Goal: Information Seeking & Learning: Check status

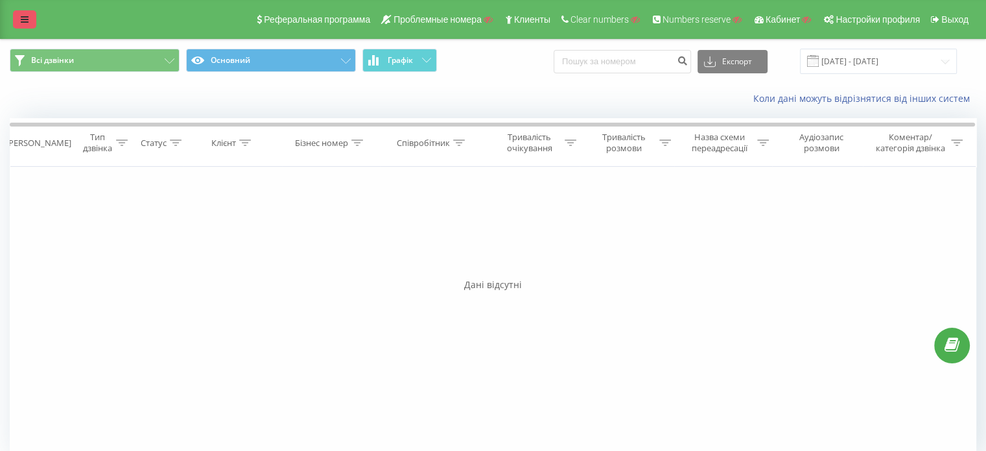
click at [23, 18] on icon at bounding box center [25, 19] width 8 height 9
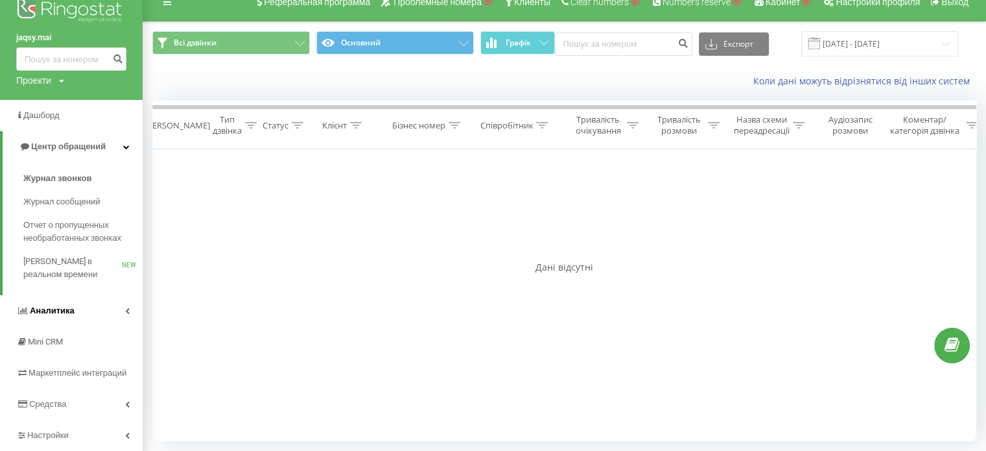
scroll to position [49, 0]
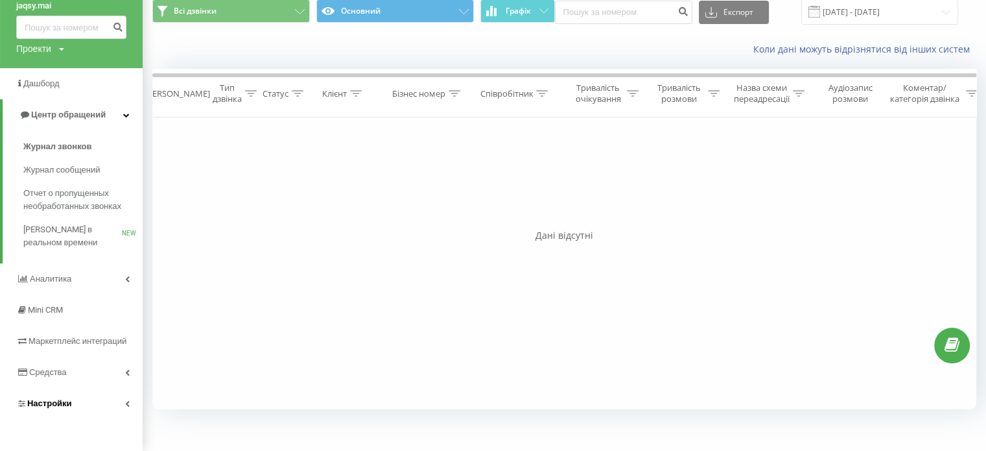
click at [49, 399] on span "Настройки" at bounding box center [49, 403] width 45 height 10
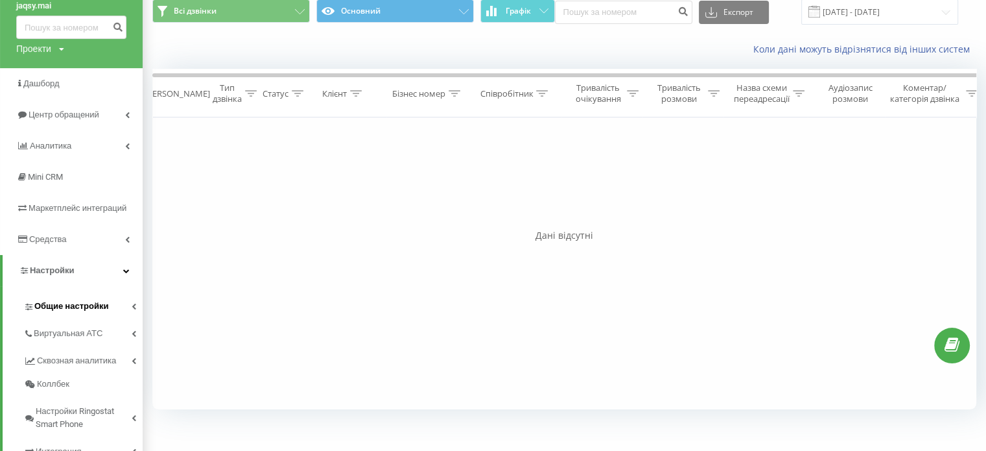
drag, startPoint x: 82, startPoint y: 292, endPoint x: 82, endPoint y: 301, distance: 8.4
click at [82, 294] on link "Общие настройки" at bounding box center [82, 304] width 119 height 27
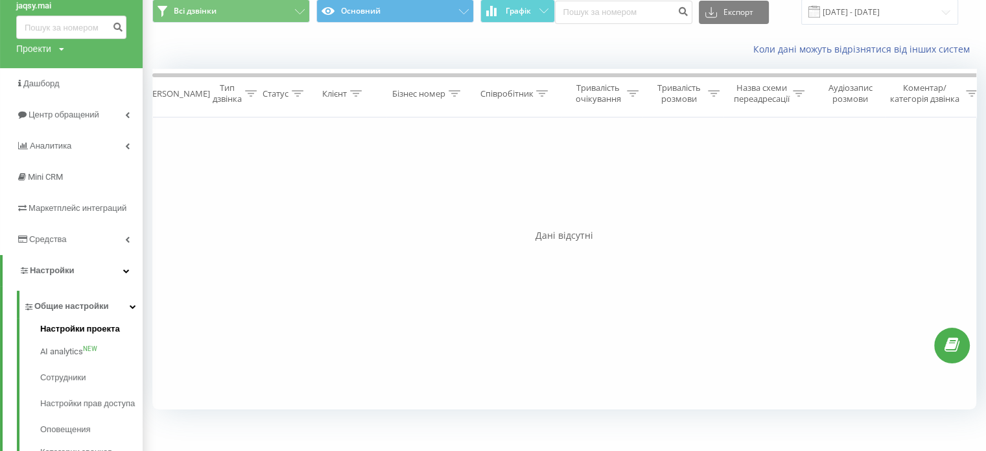
scroll to position [114, 0]
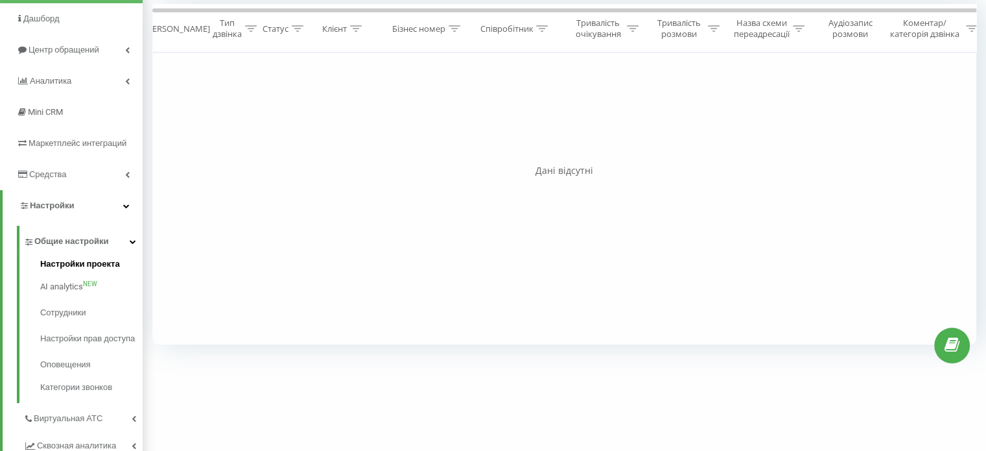
click at [91, 265] on span "Настройки проекта" at bounding box center [80, 263] width 80 height 13
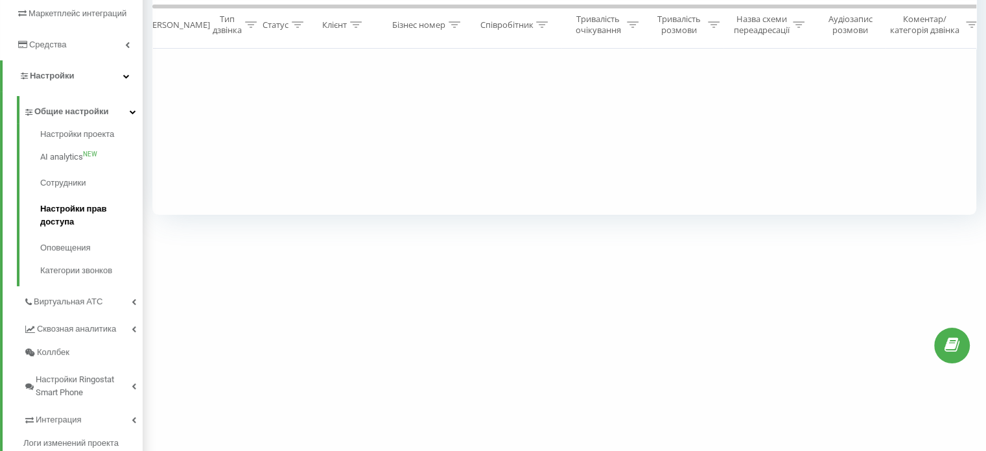
click at [80, 209] on span "Настройки прав доступа" at bounding box center [88, 215] width 96 height 26
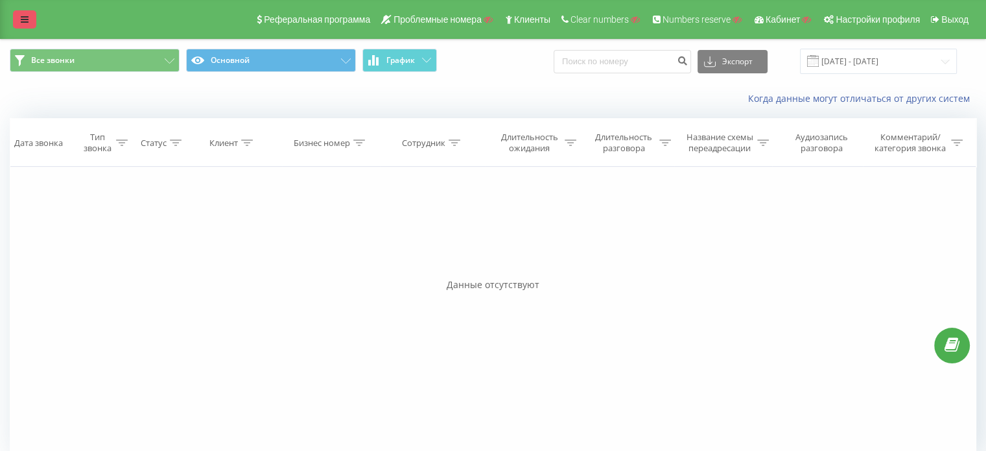
click at [26, 21] on icon at bounding box center [25, 19] width 8 height 9
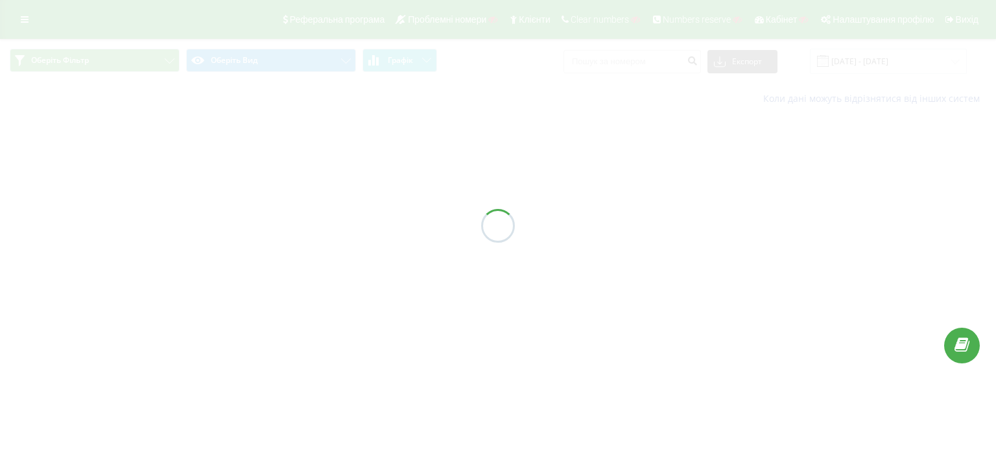
click at [26, 21] on div at bounding box center [498, 225] width 996 height 451
click at [30, 20] on div at bounding box center [498, 225] width 996 height 451
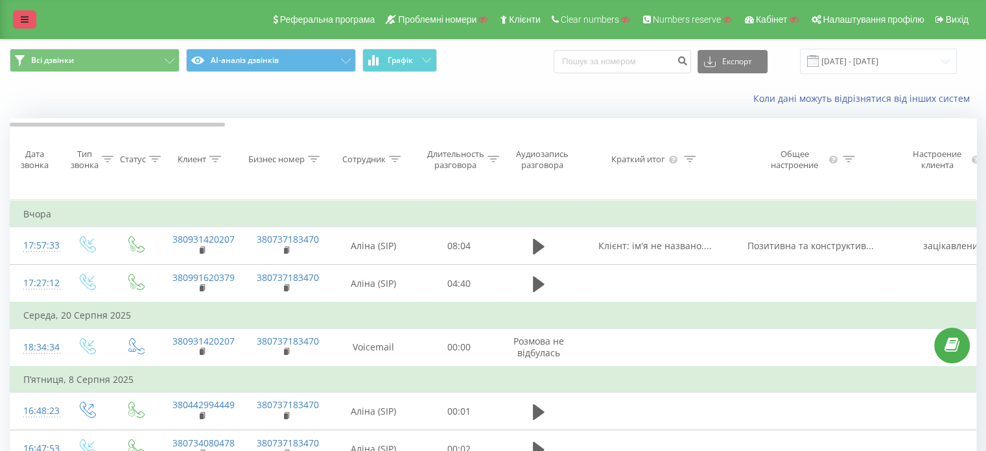
click at [34, 10] on link at bounding box center [24, 19] width 23 height 18
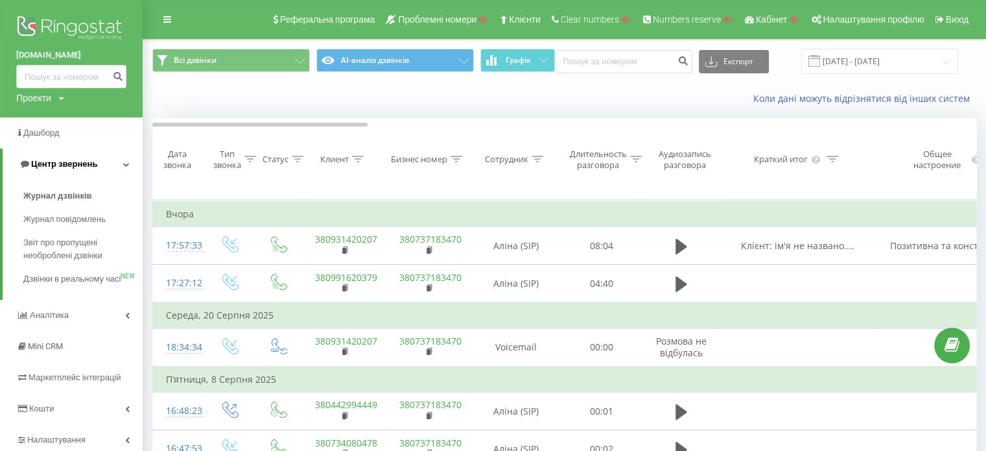
click at [91, 163] on span "Центр звернень" at bounding box center [64, 164] width 66 height 10
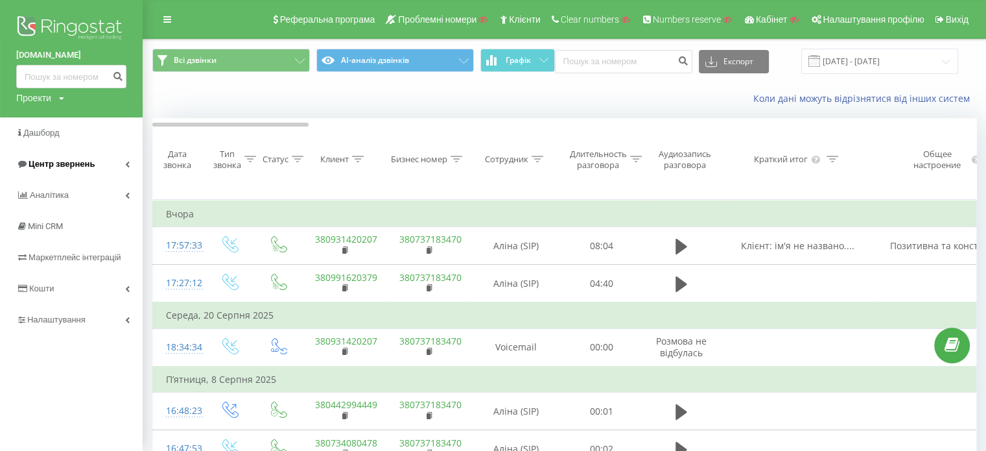
click at [83, 164] on span "Центр звернень" at bounding box center [62, 164] width 66 height 10
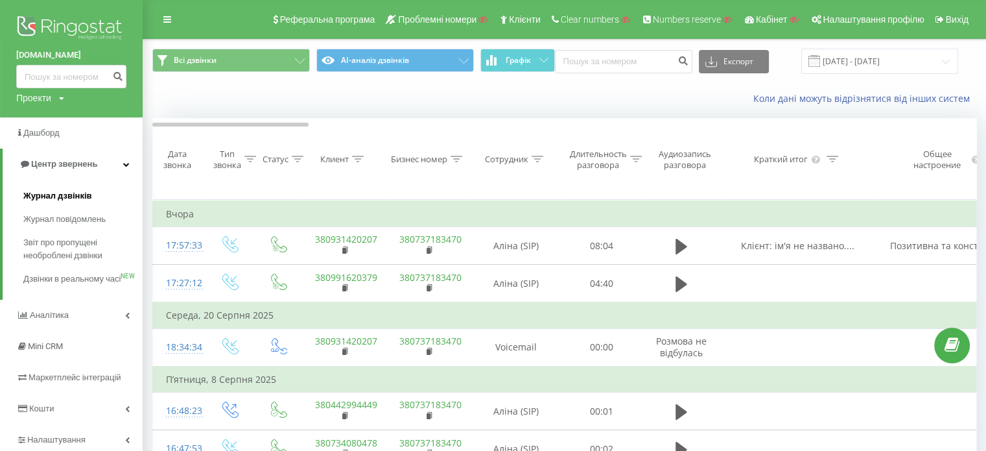
click at [65, 195] on span "Журнал дзвінків" at bounding box center [57, 195] width 69 height 13
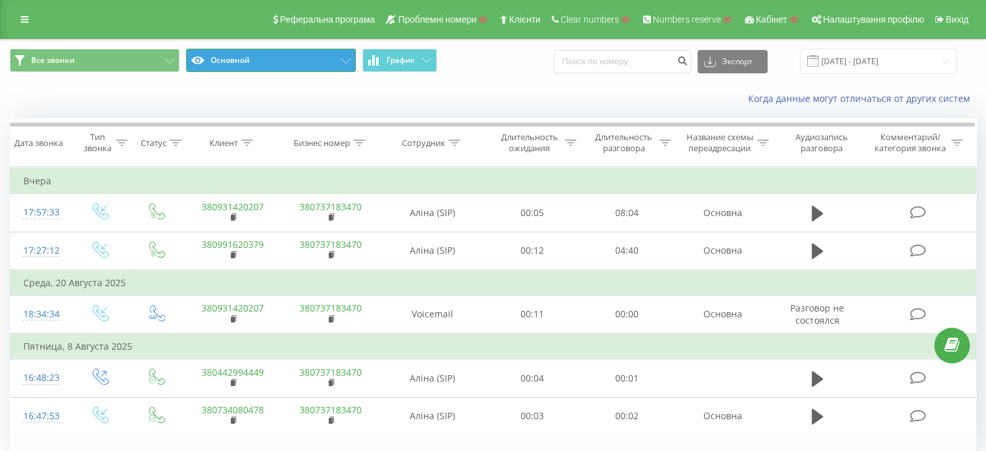
click at [330, 65] on button "Основной" at bounding box center [271, 60] width 170 height 23
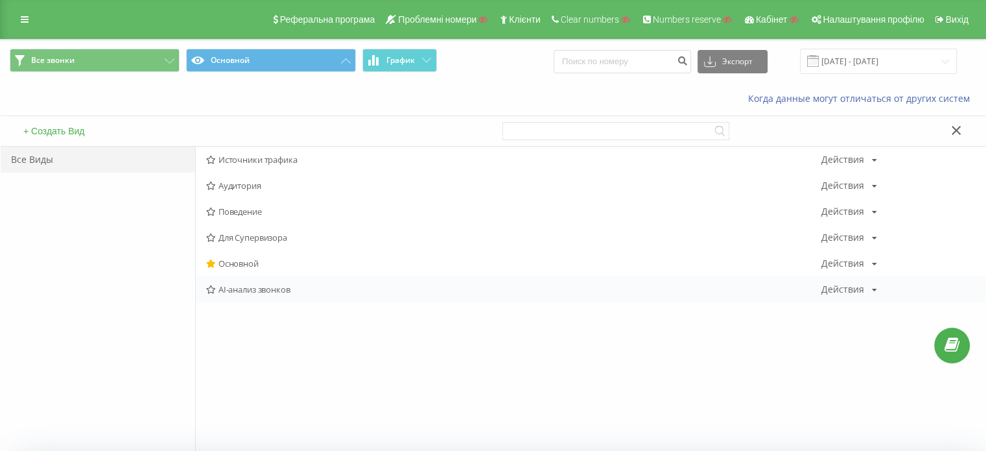
click at [250, 289] on span "AI-анализ звонков" at bounding box center [513, 289] width 615 height 9
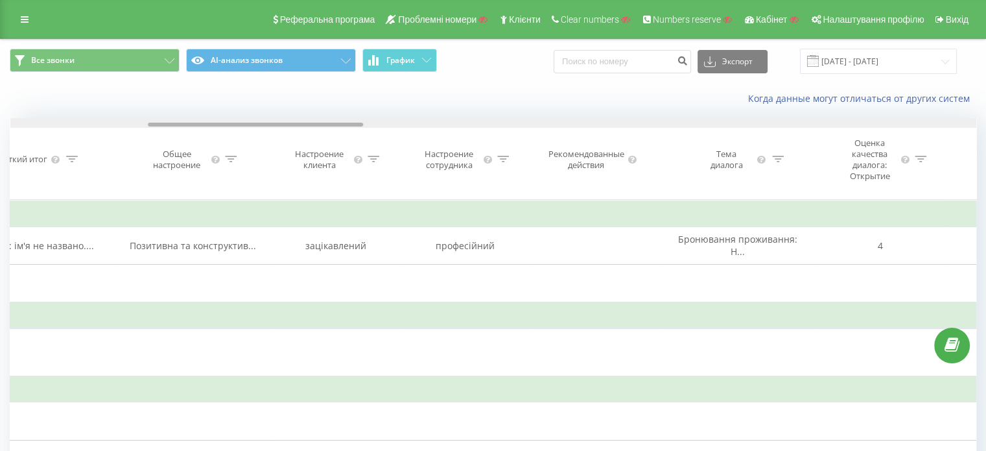
scroll to position [0, 708]
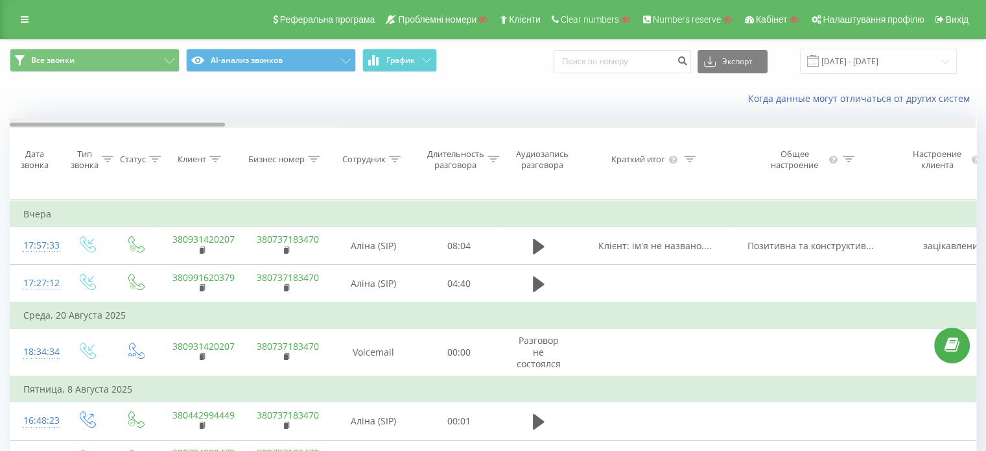
drag, startPoint x: 180, startPoint y: 125, endPoint x: 152, endPoint y: 125, distance: 27.2
click at [152, 125] on div at bounding box center [117, 125] width 215 height 4
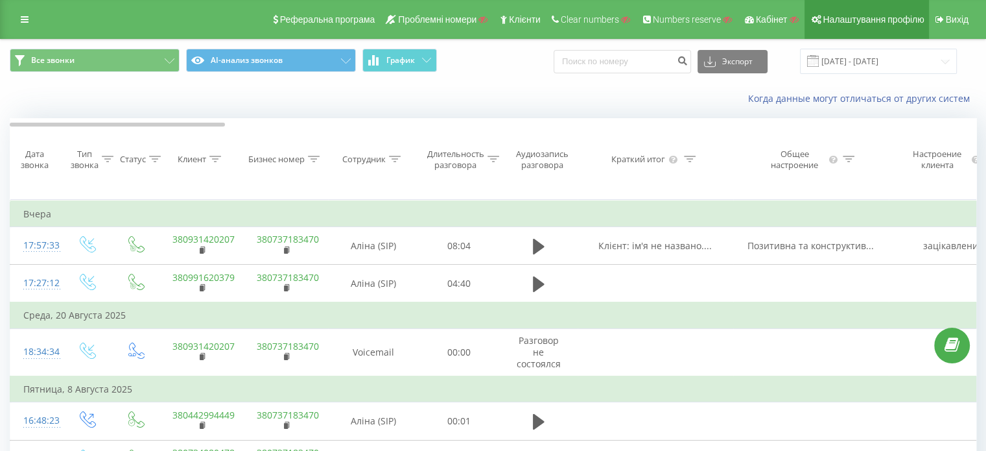
drag, startPoint x: 856, startPoint y: 20, endPoint x: 851, endPoint y: 27, distance: 8.8
click at [856, 21] on span "Налаштування профілю" at bounding box center [873, 19] width 101 height 10
click at [872, 25] on span "Налаштування профілю" at bounding box center [873, 19] width 101 height 10
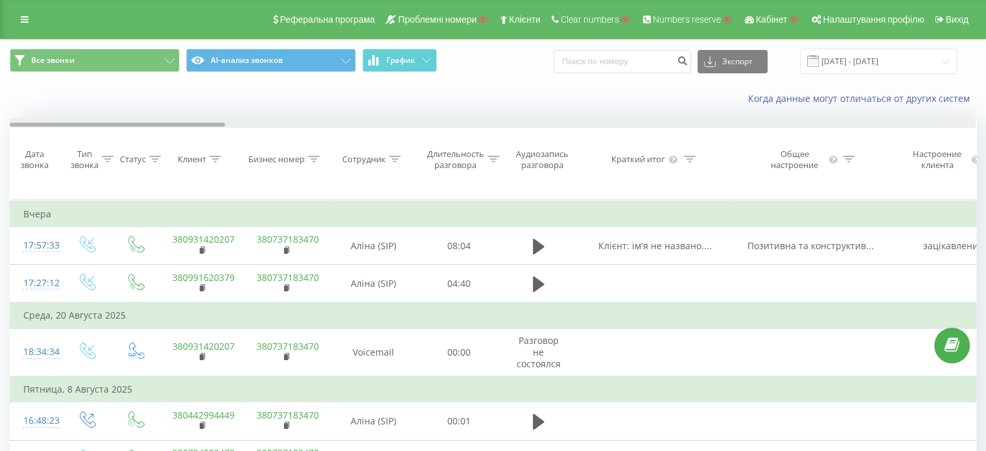
drag, startPoint x: 205, startPoint y: 125, endPoint x: 102, endPoint y: 167, distance: 110.5
click at [111, 129] on div "Дата звонка Тип звонка Статус Клиент Бизнес номер Сотрудник Длительность разгов…" at bounding box center [493, 158] width 967 height 81
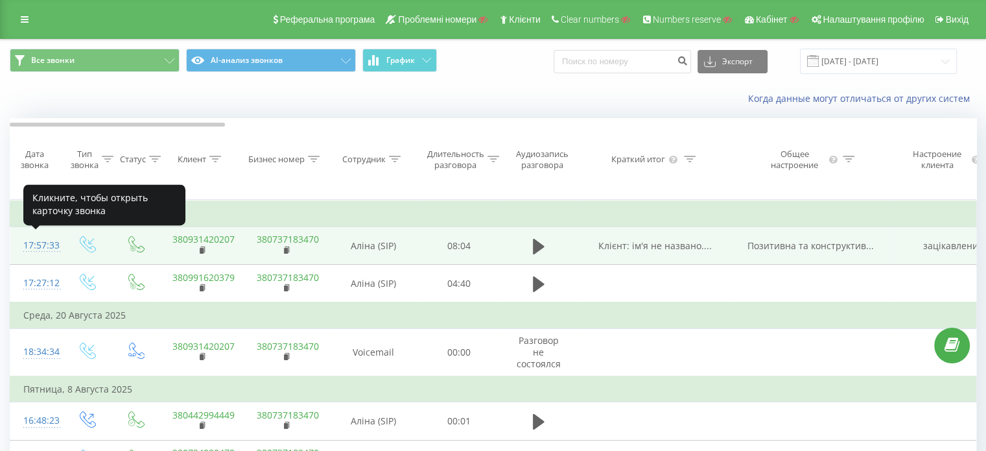
click at [44, 246] on div "17:57:33" at bounding box center [36, 245] width 26 height 25
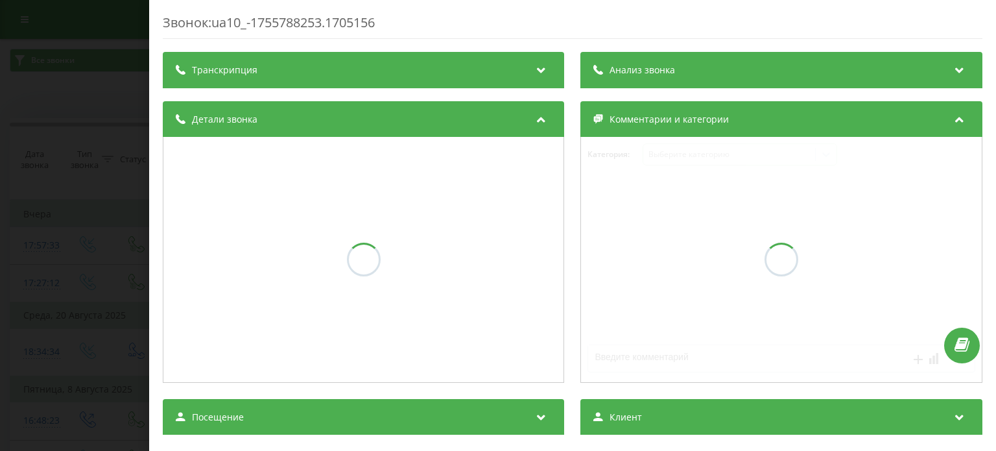
click at [279, 70] on div "Транскрипция" at bounding box center [363, 70] width 401 height 36
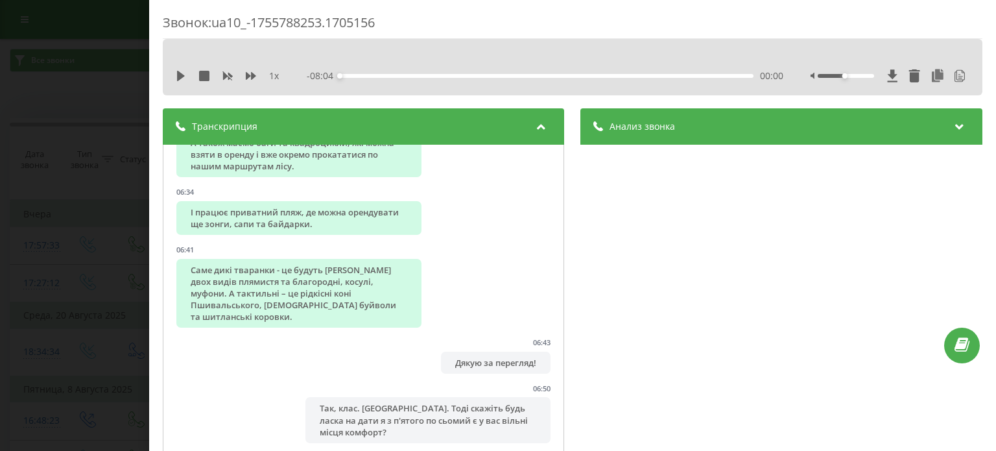
click at [768, 139] on div "Анализ звонка" at bounding box center [781, 126] width 401 height 36
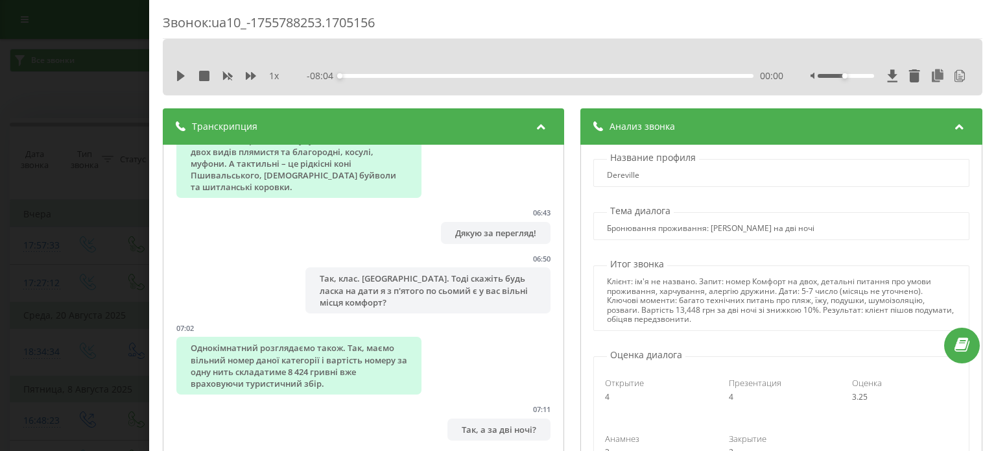
click at [87, 145] on div "Звонок : ua10_-1755788253.1705156 1 x - 08:04 00:00 00:00 Транскрипция 00:00 Ві…" at bounding box center [498, 225] width 996 height 451
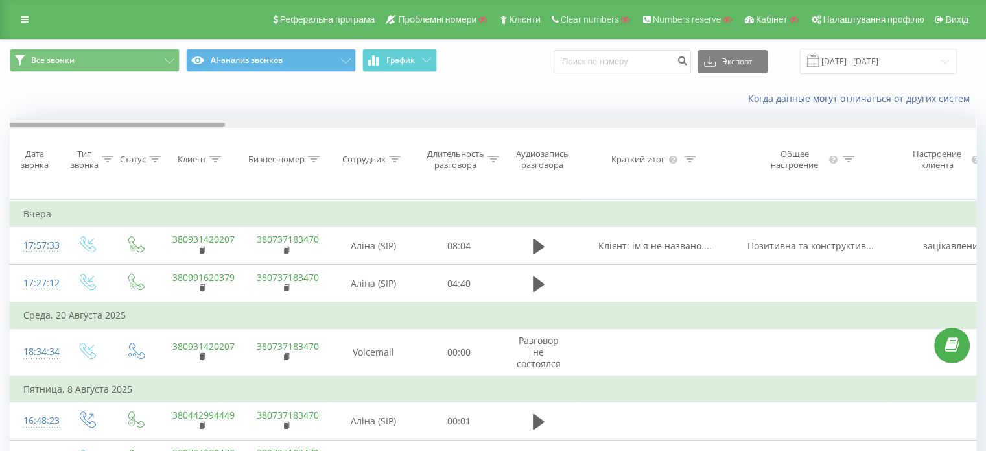
drag, startPoint x: 213, startPoint y: 126, endPoint x: 116, endPoint y: 153, distance: 100.4
click at [116, 153] on div "Дата звонка Тип звонка Статус Клиент Бизнес номер Сотрудник Длительность разгов…" at bounding box center [493, 158] width 967 height 81
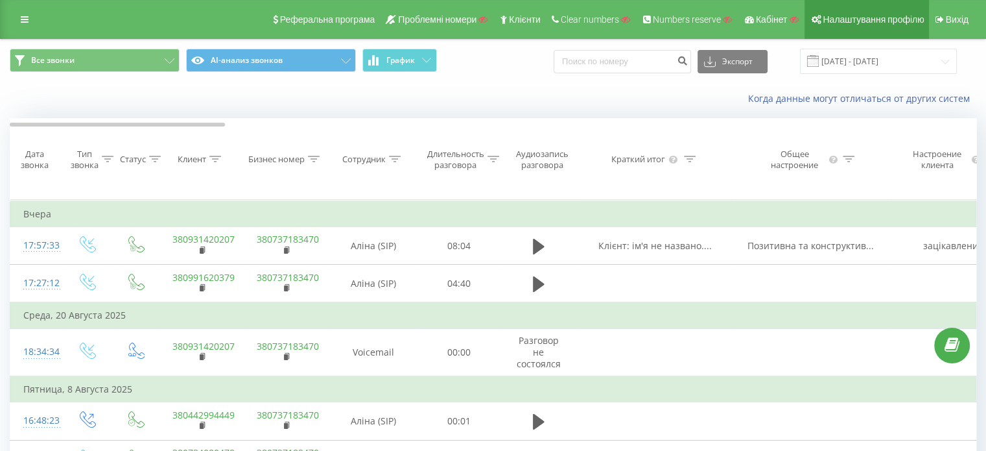
click at [879, 25] on link "Налаштування профілю" at bounding box center [867, 19] width 124 height 39
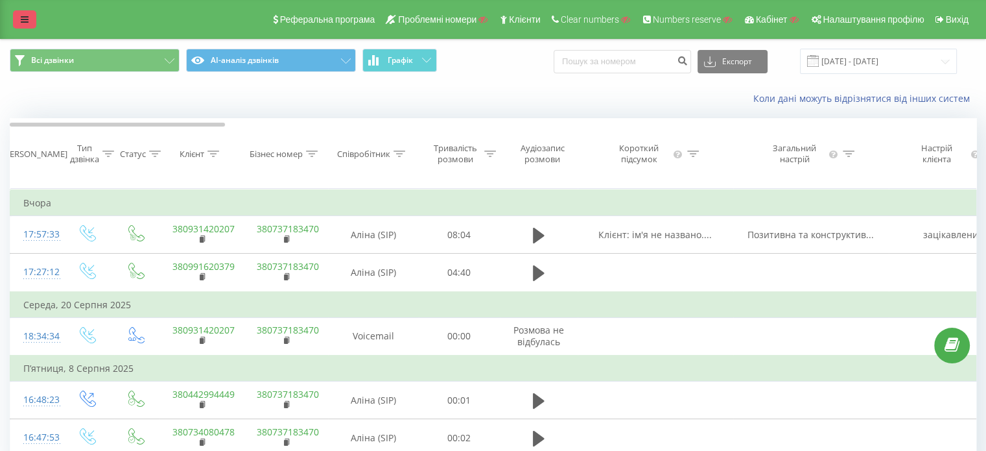
click at [23, 19] on icon at bounding box center [25, 19] width 8 height 9
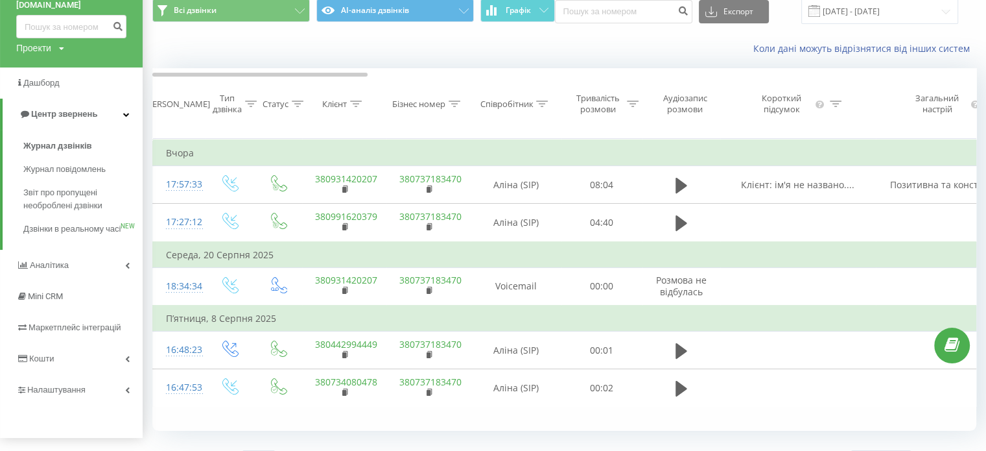
scroll to position [88, 0]
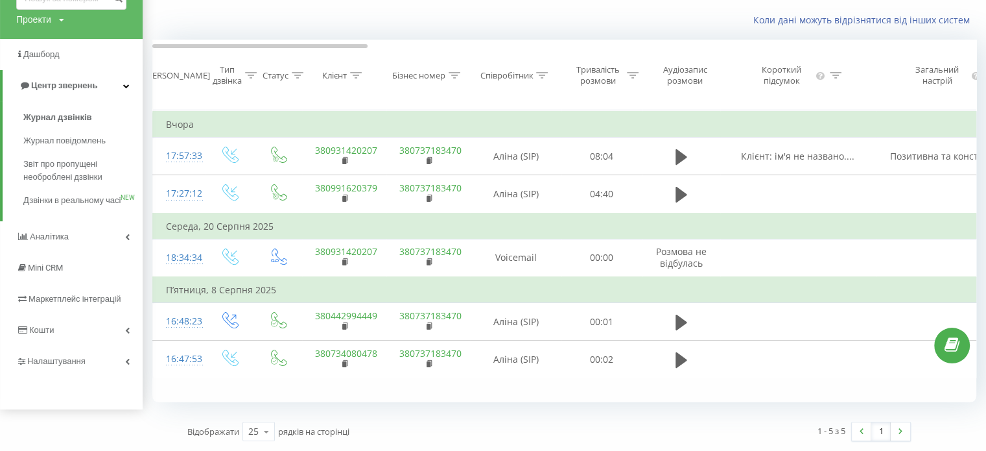
click at [650, 430] on div "1 - 5 з 5 1" at bounding box center [734, 431] width 371 height 38
click at [630, 412] on div "1 - 5 з 5 1" at bounding box center [734, 431] width 371 height 38
click at [899, 92] on th "Загальний настрій" at bounding box center [954, 75] width 156 height 70
click at [200, 95] on th "Дата дзвінка" at bounding box center [179, 75] width 52 height 70
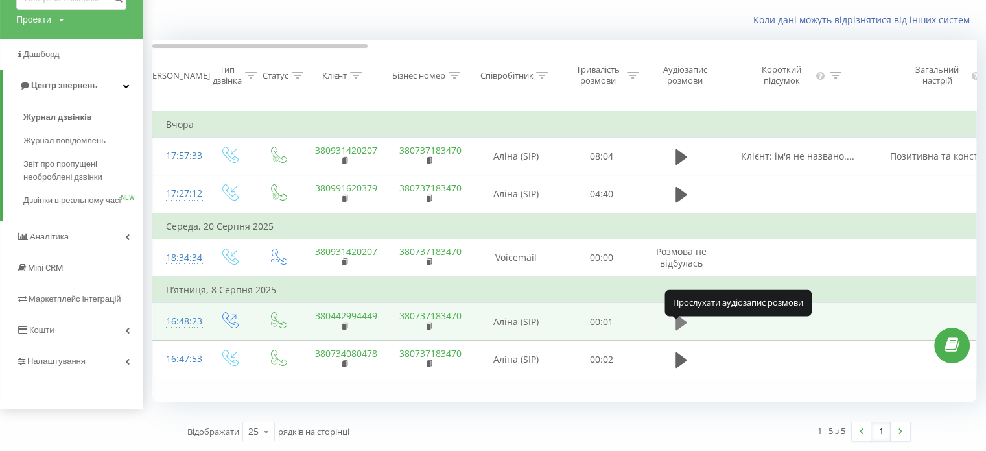
click at [680, 324] on icon at bounding box center [682, 322] width 12 height 16
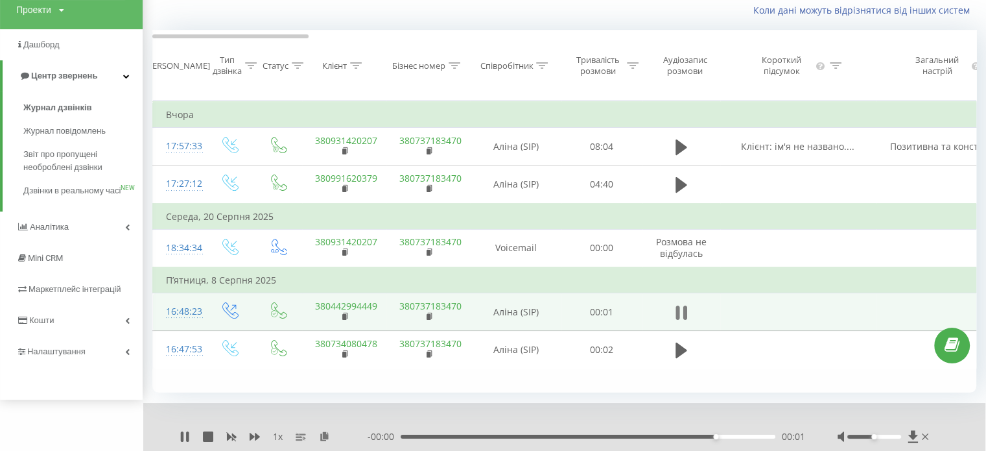
click at [683, 320] on icon at bounding box center [685, 312] width 4 height 14
drag, startPoint x: 582, startPoint y: 447, endPoint x: 633, endPoint y: 438, distance: 51.4
click at [633, 438] on div "00:00" at bounding box center [588, 436] width 375 height 4
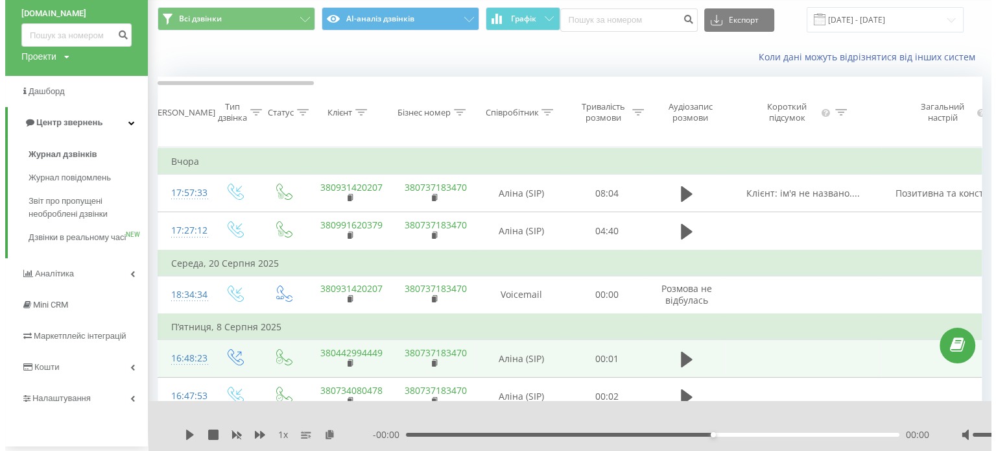
scroll to position [0, 0]
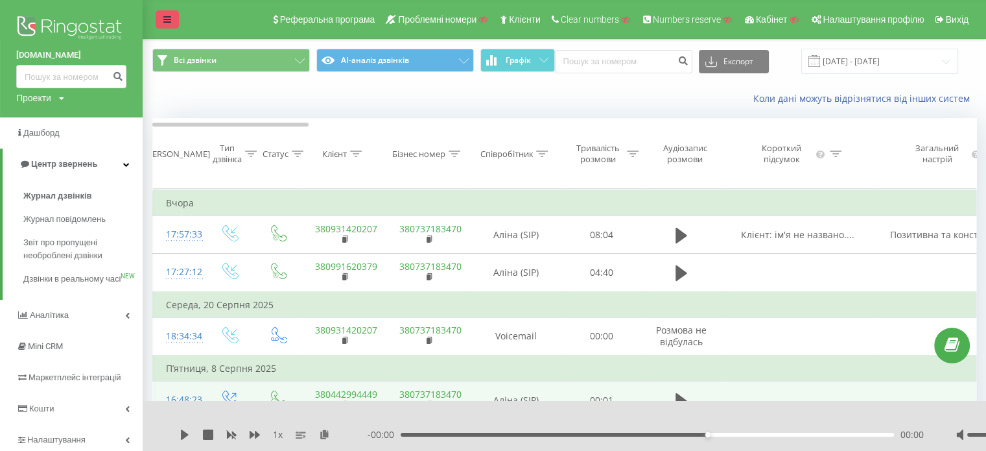
click at [166, 14] on link at bounding box center [167, 19] width 23 height 18
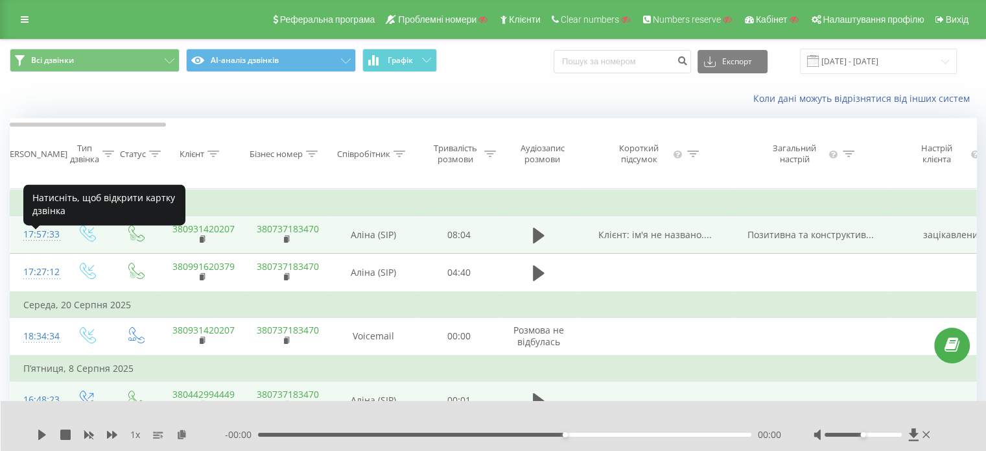
click at [44, 244] on div "17:57:33" at bounding box center [36, 234] width 26 height 25
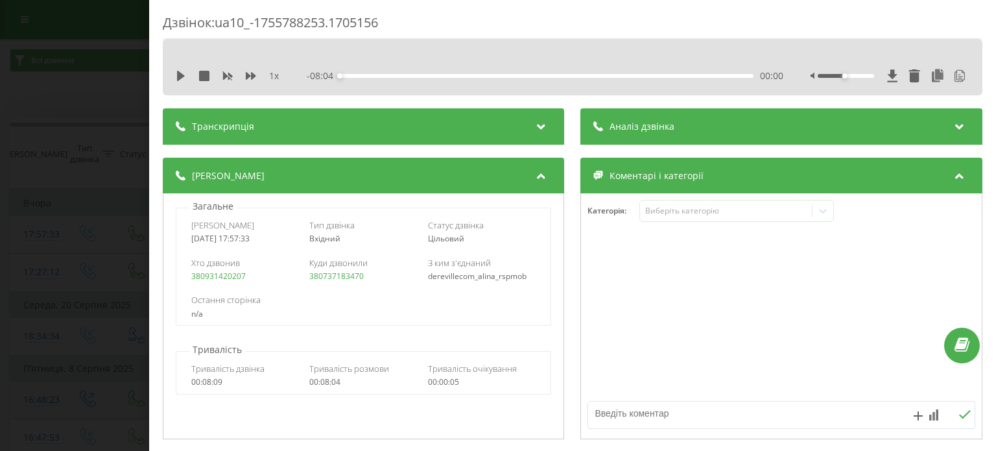
click at [298, 128] on div "Транскрипція" at bounding box center [363, 126] width 401 height 36
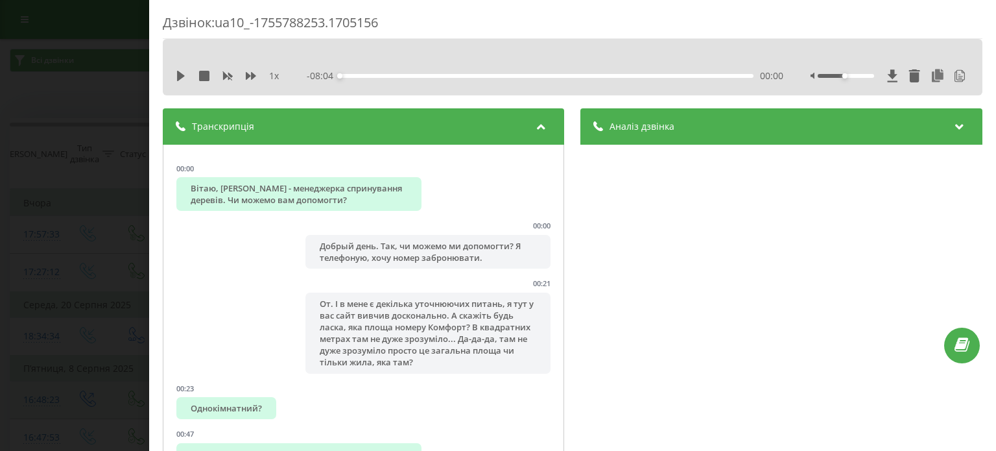
click at [709, 119] on div "Аналіз дзвінка" at bounding box center [781, 126] width 401 height 36
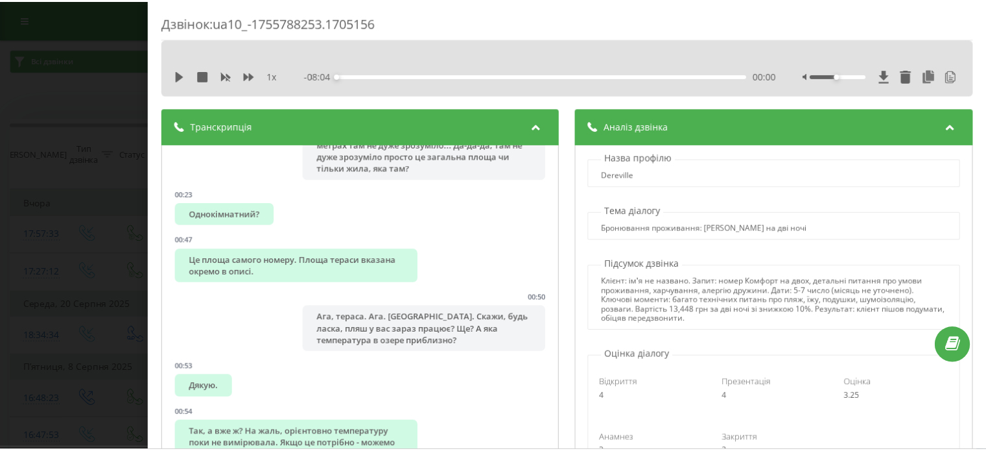
scroll to position [195, 0]
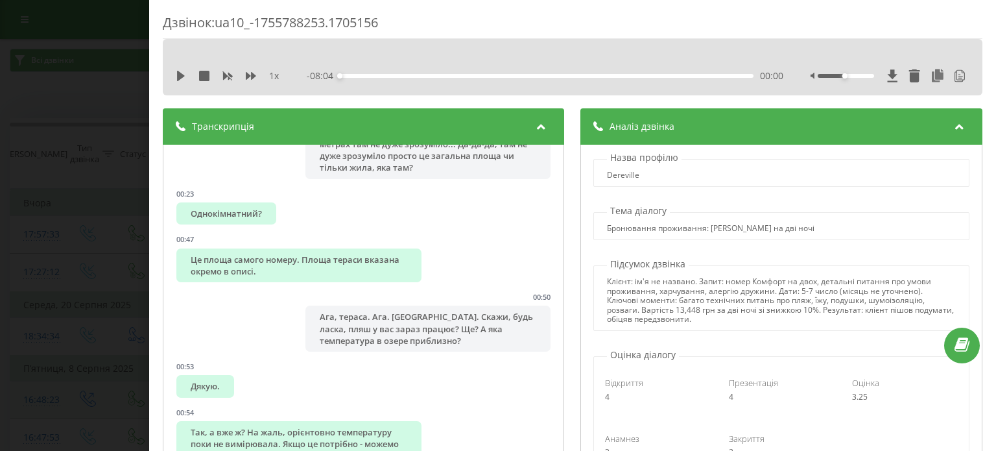
click at [59, 88] on div "Дзвінок : ua10_-1755788253.1705156 1 x - 08:04 00:00 00:00 Транскрипція 00:00 В…" at bounding box center [498, 225] width 996 height 451
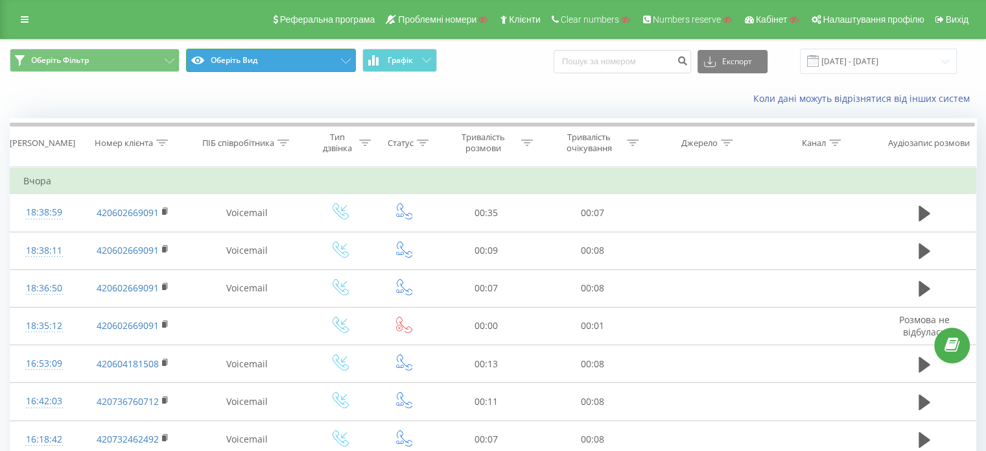
click at [290, 61] on button "Оберіть Вид" at bounding box center [271, 60] width 170 height 23
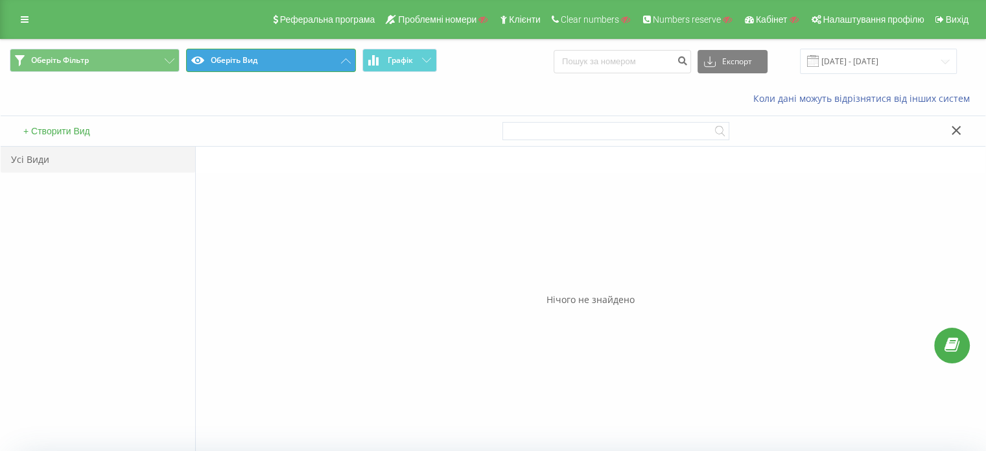
click at [290, 61] on button "Оберіть Вид" at bounding box center [271, 60] width 170 height 23
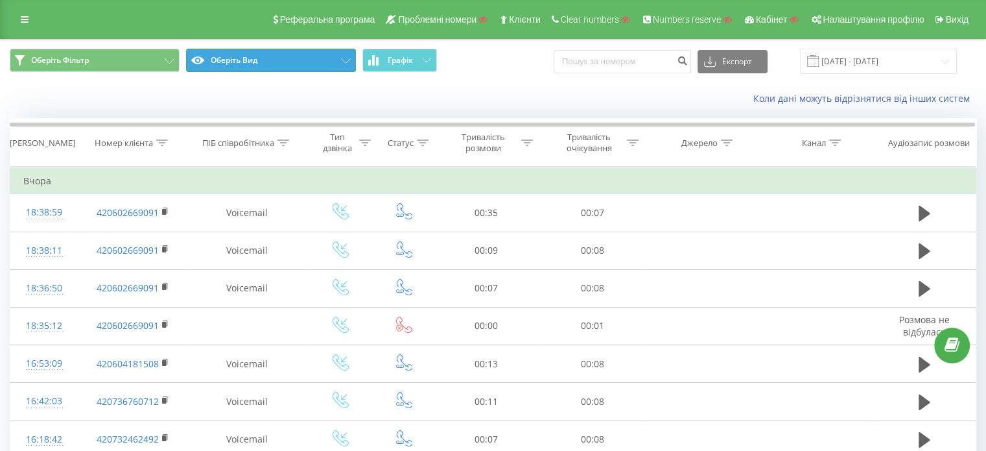
click at [290, 61] on button "Оберіть Вид" at bounding box center [271, 60] width 170 height 23
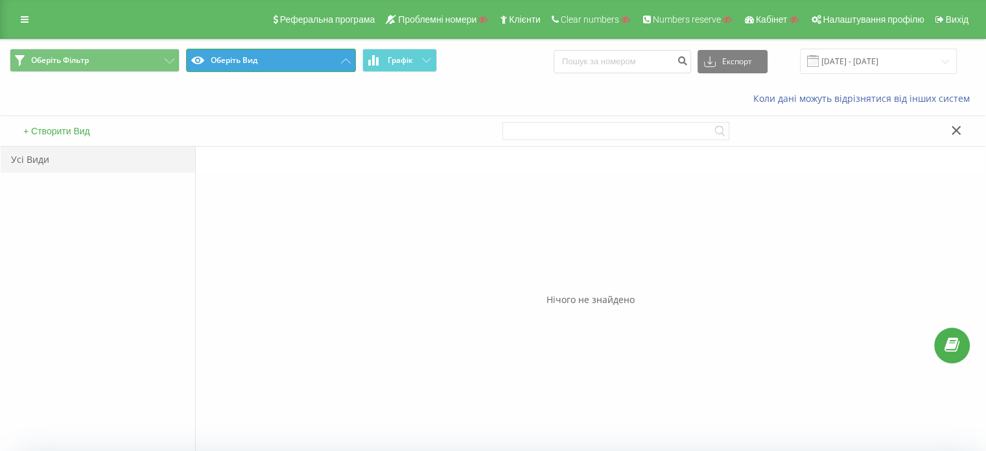
click at [290, 61] on button "Оберіть Вид" at bounding box center [271, 60] width 170 height 23
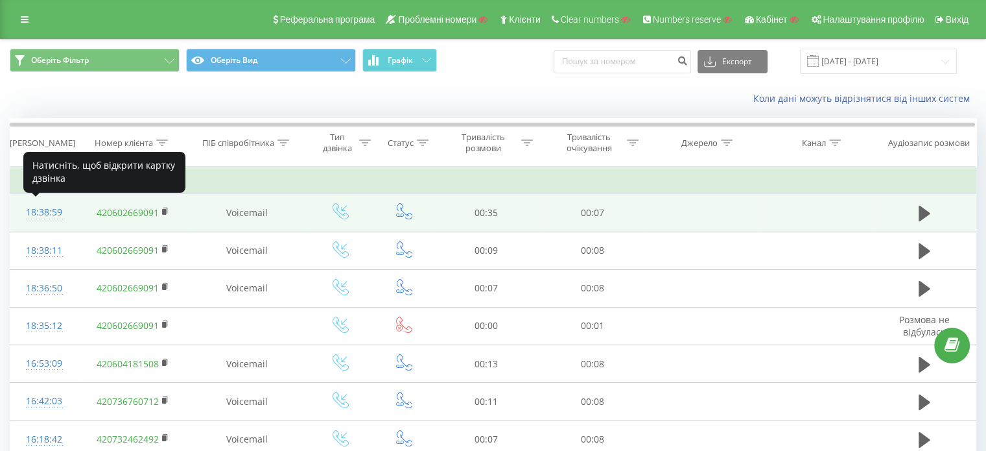
click at [42, 213] on div "18:38:59" at bounding box center [44, 212] width 42 height 25
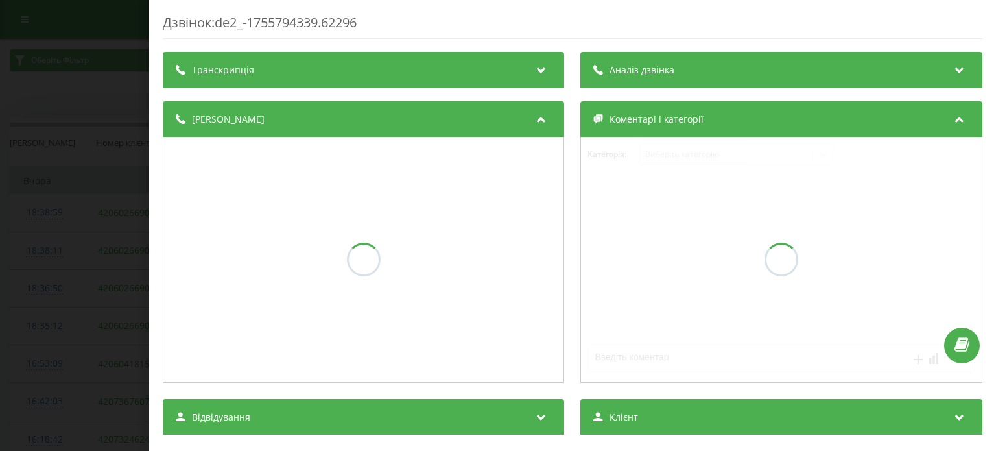
click at [281, 80] on div "Транскрипція" at bounding box center [363, 70] width 401 height 36
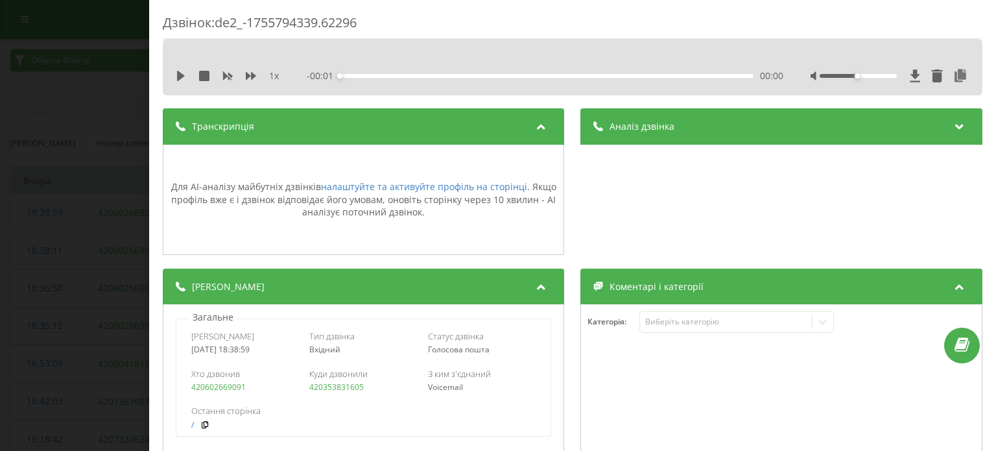
click at [278, 133] on div "Транскрипція" at bounding box center [363, 126] width 401 height 36
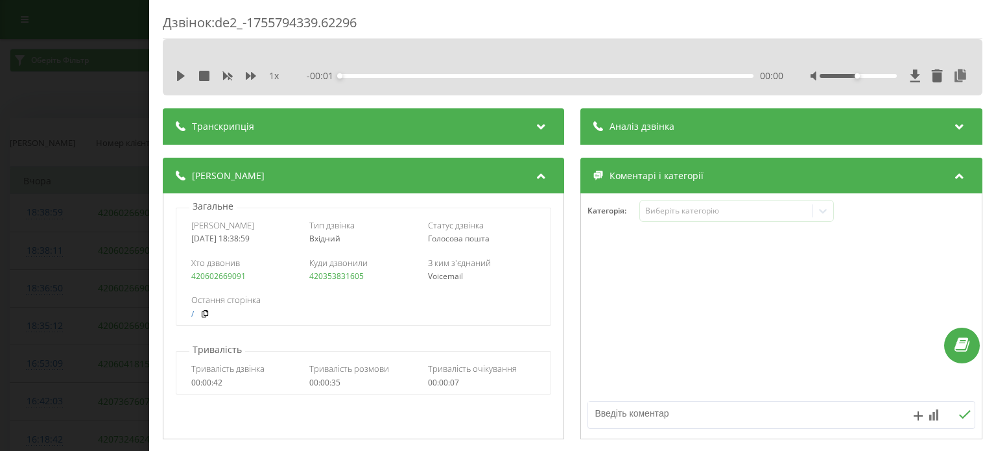
click at [74, 72] on div "Дзвінок : de2_-1755794339.62296 1 x - 00:01 00:00 00:00 Транскрипція Для AI-ана…" at bounding box center [498, 225] width 996 height 451
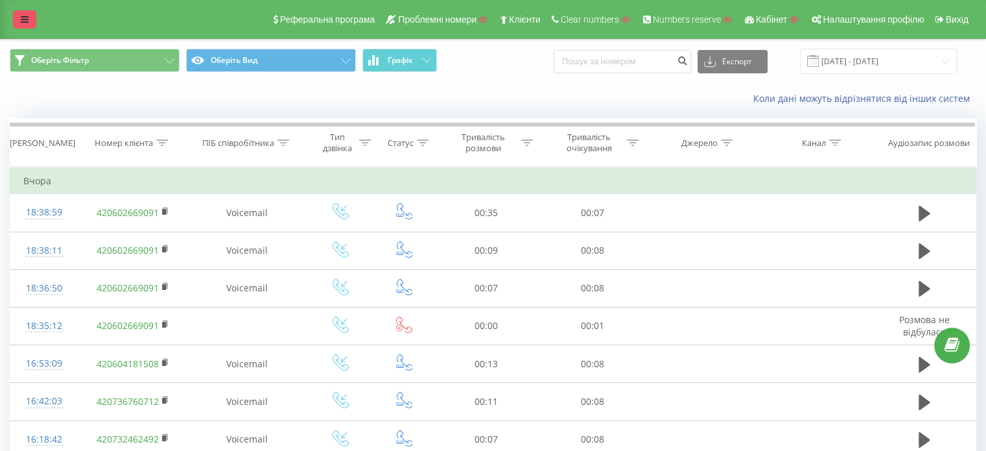
click at [30, 18] on link at bounding box center [24, 19] width 23 height 18
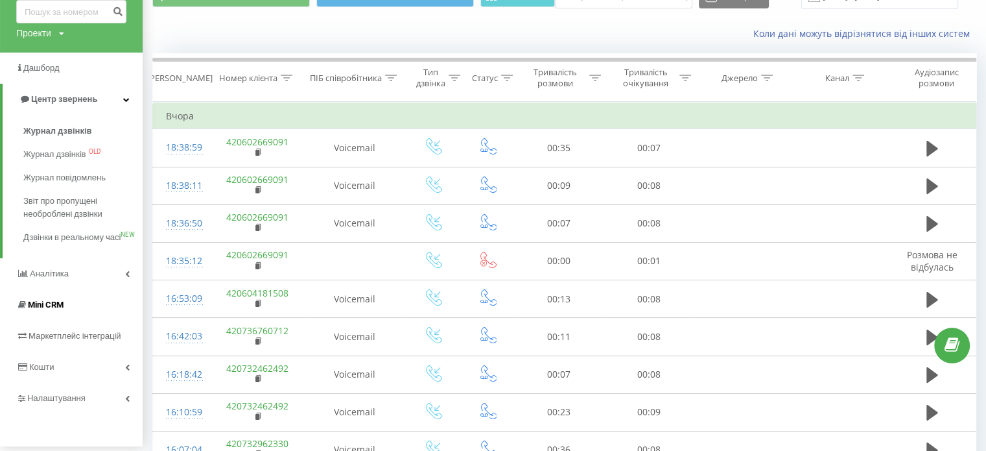
scroll to position [130, 0]
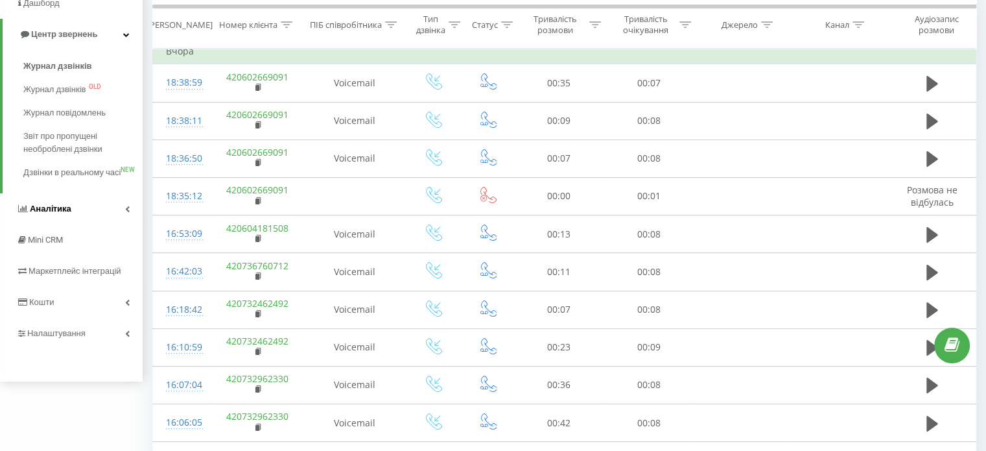
click at [82, 224] on link "Аналiтика" at bounding box center [71, 208] width 143 height 31
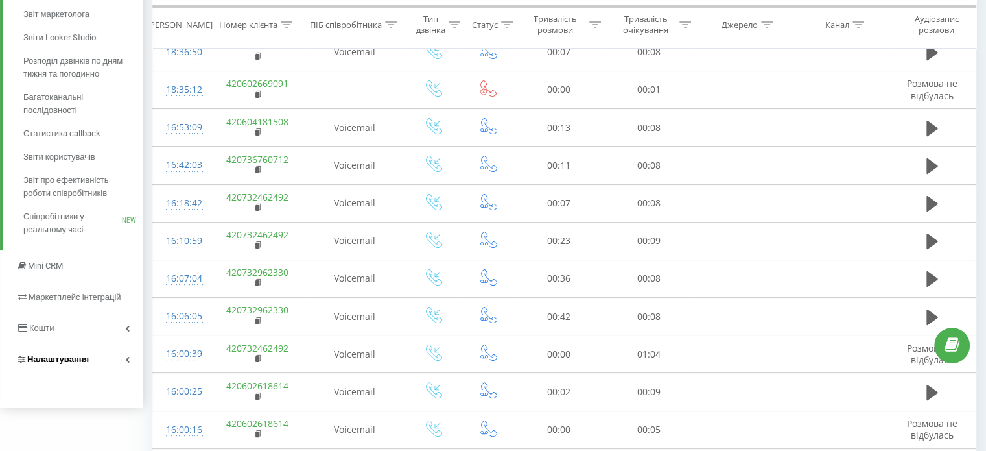
scroll to position [259, 0]
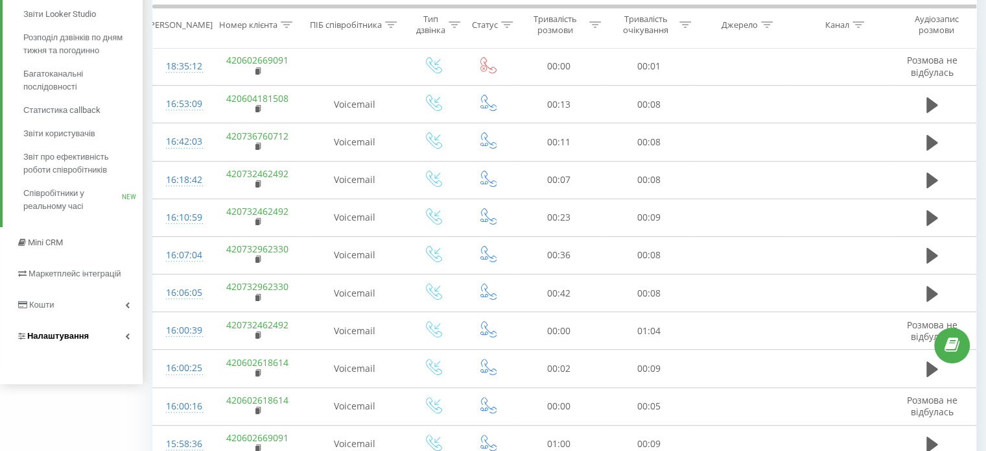
click at [64, 334] on span "Налаштування" at bounding box center [58, 336] width 62 height 10
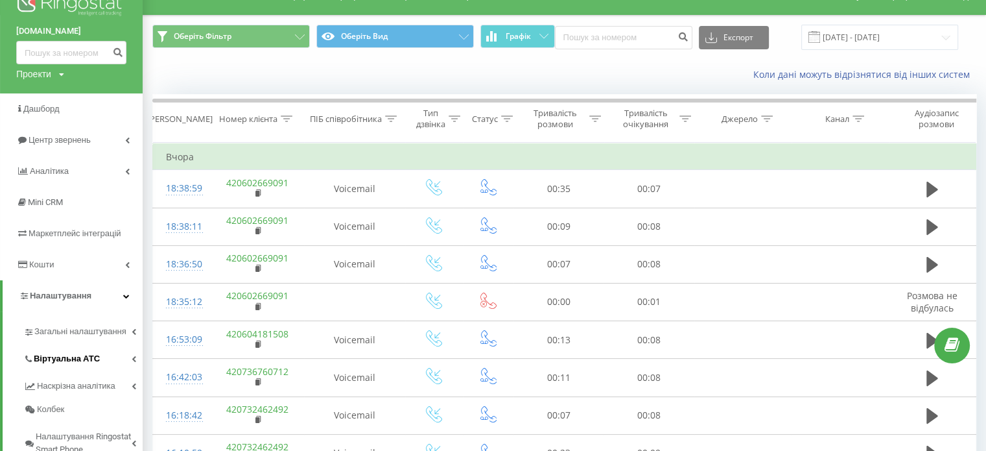
scroll to position [65, 0]
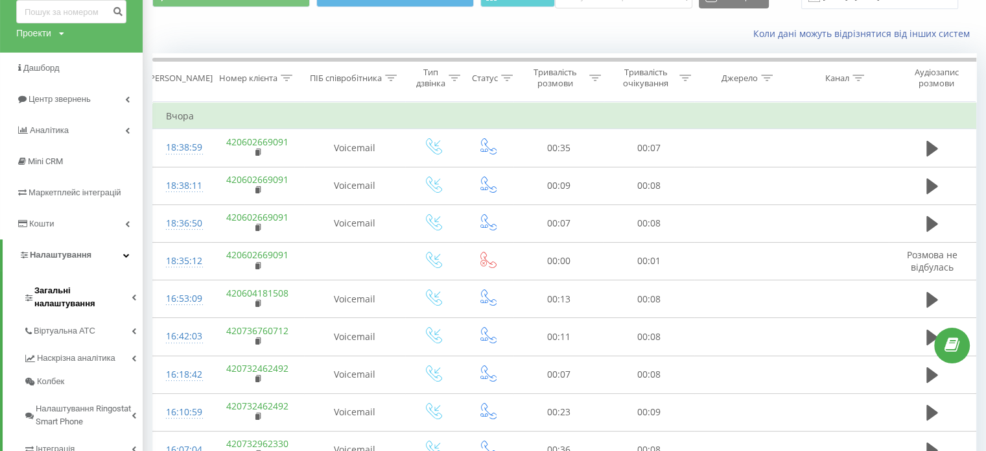
click at [80, 291] on span "Загальні налаштування" at bounding box center [82, 297] width 97 height 26
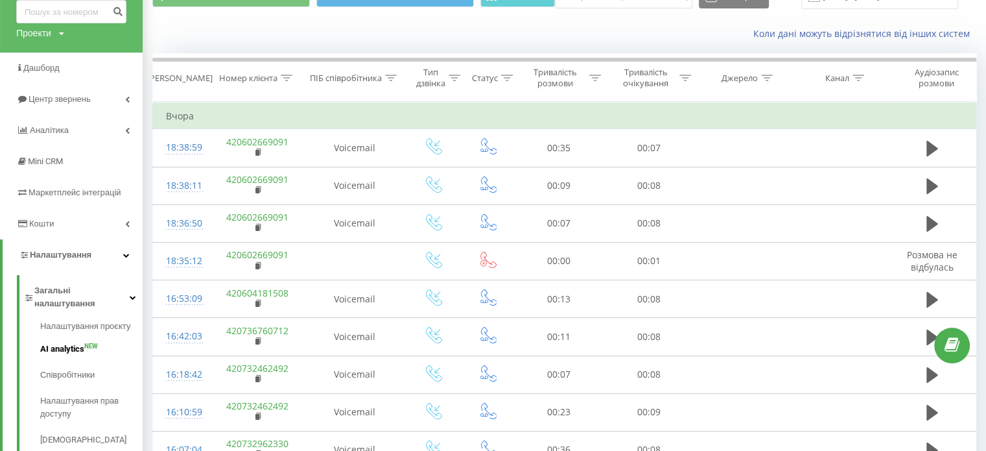
click at [66, 342] on span "AI analytics" at bounding box center [62, 348] width 44 height 13
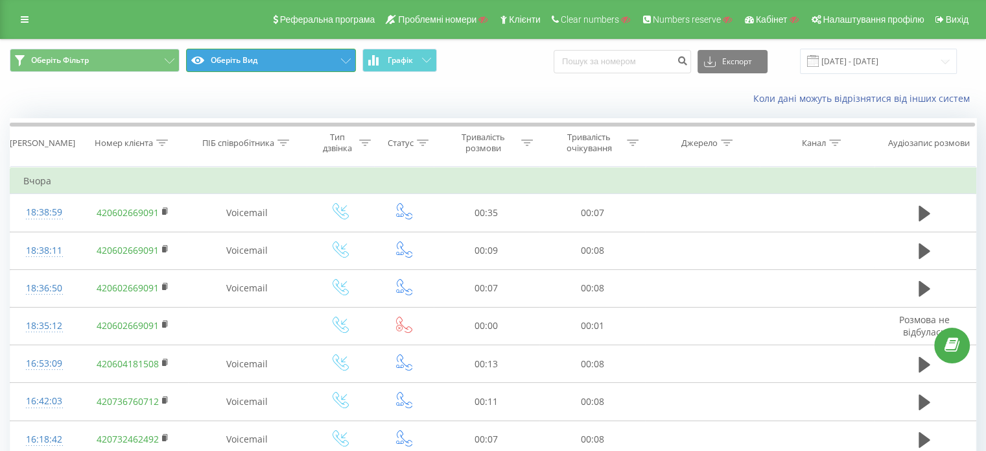
click at [319, 68] on button "Оберіть Вид" at bounding box center [271, 60] width 170 height 23
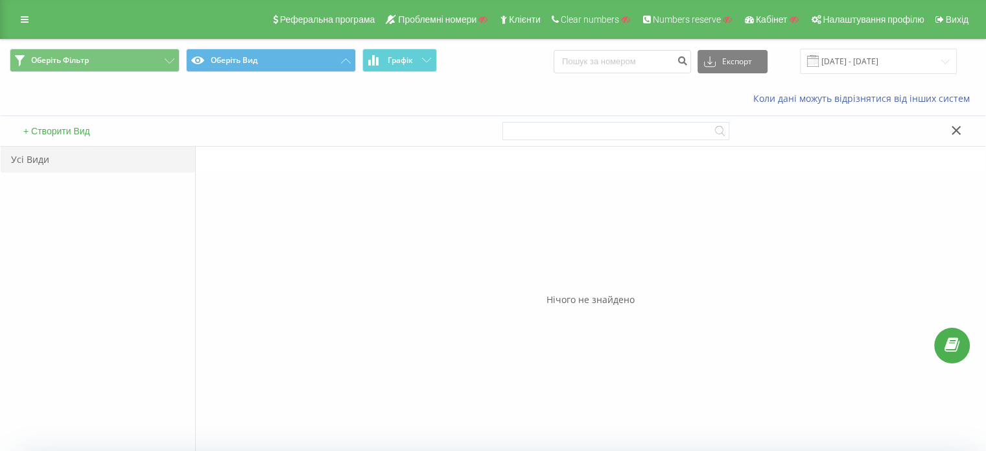
click at [29, 126] on button "+ Створити Вид" at bounding box center [56, 131] width 75 height 12
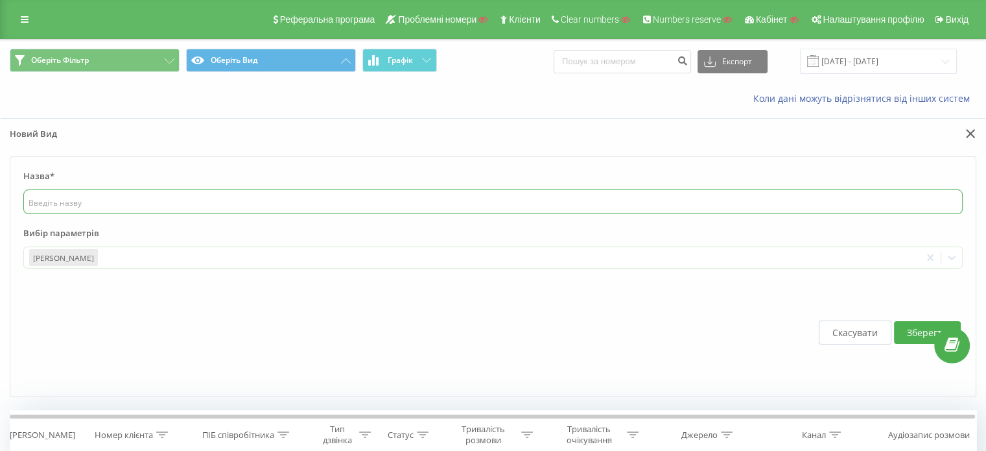
click at [78, 202] on input "text" at bounding box center [493, 201] width 940 height 25
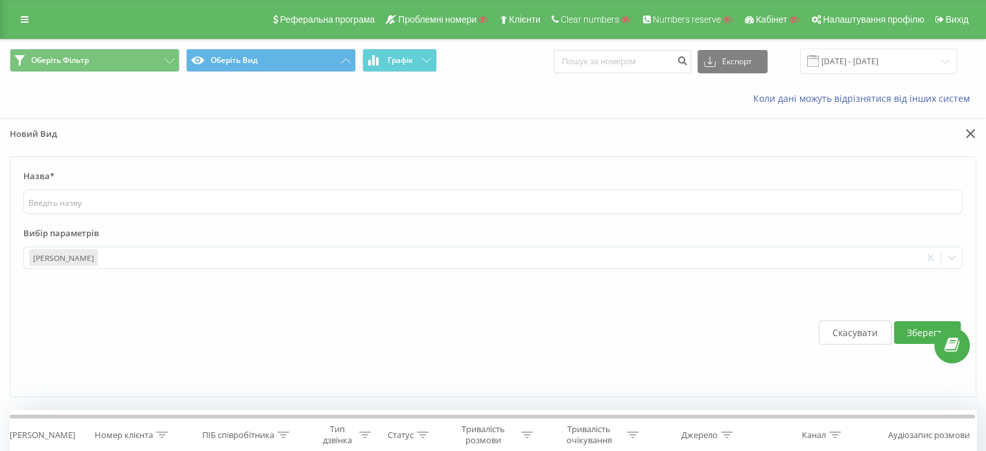
click at [241, 95] on div "Коли дані можуть відрізнятися вiд інших систем" at bounding box center [493, 98] width 985 height 31
drag, startPoint x: 220, startPoint y: 94, endPoint x: 233, endPoint y: 89, distance: 14.6
click at [220, 94] on div "Коли дані можуть відрізнятися вiд інших систем" at bounding box center [493, 98] width 985 height 31
click at [345, 62] on icon at bounding box center [346, 60] width 10 height 5
click at [150, 62] on button "Оберіть Фільтр" at bounding box center [95, 60] width 170 height 23
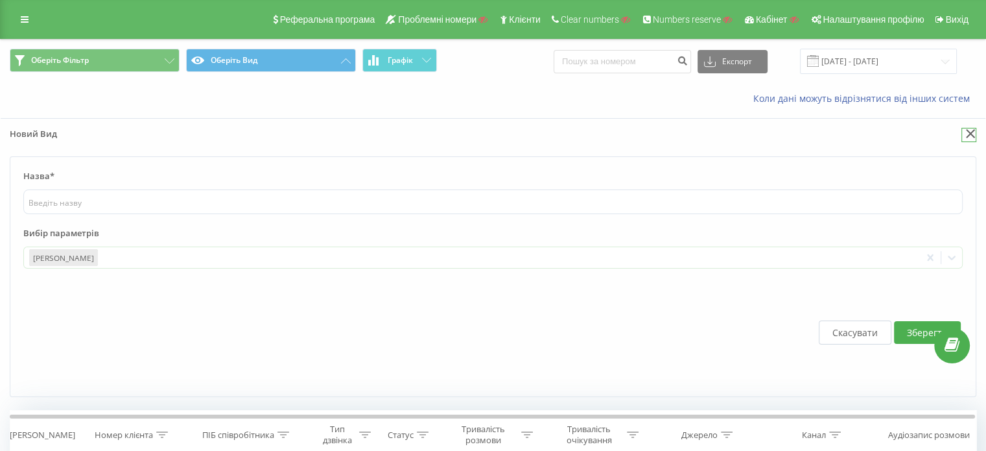
click at [971, 136] on icon at bounding box center [971, 133] width 10 height 9
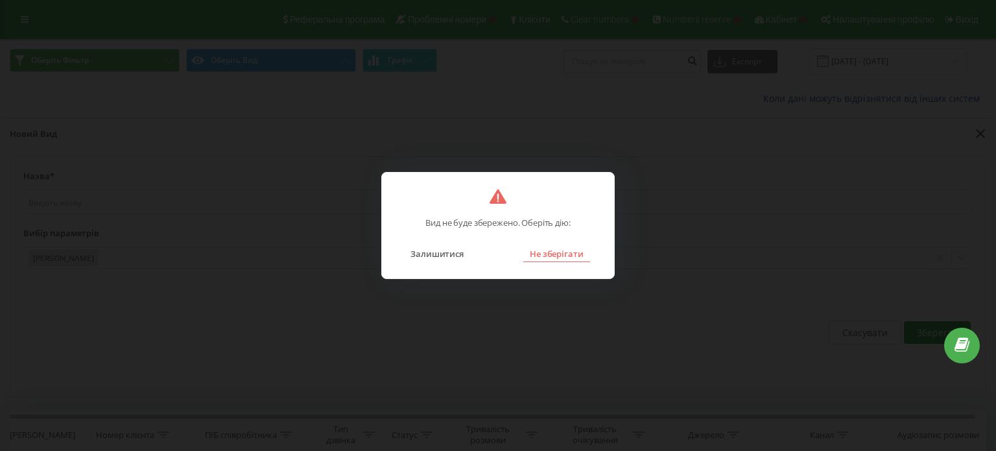
click at [556, 256] on button "Не зберігати" at bounding box center [556, 253] width 67 height 17
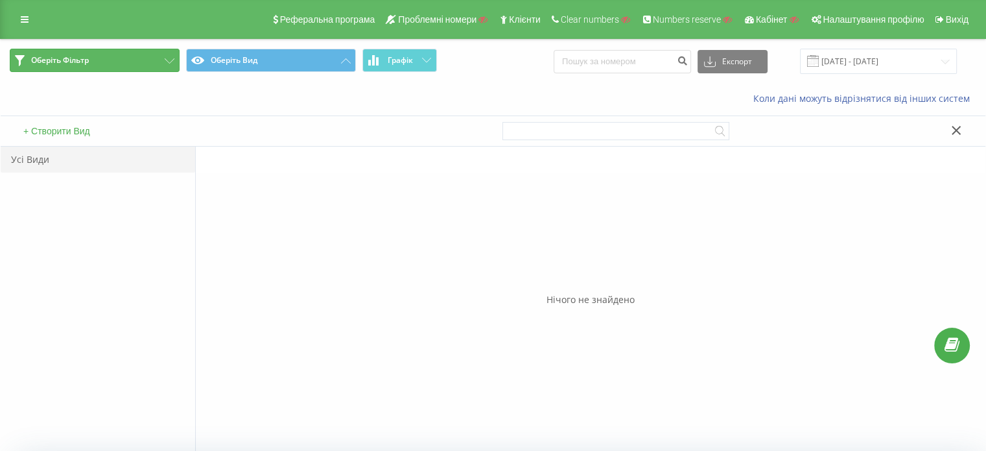
click at [139, 67] on button "Оберіть Фільтр" at bounding box center [95, 60] width 170 height 23
drag, startPoint x: 27, startPoint y: 23, endPoint x: 36, endPoint y: 38, distance: 17.1
click at [27, 23] on icon at bounding box center [25, 19] width 8 height 9
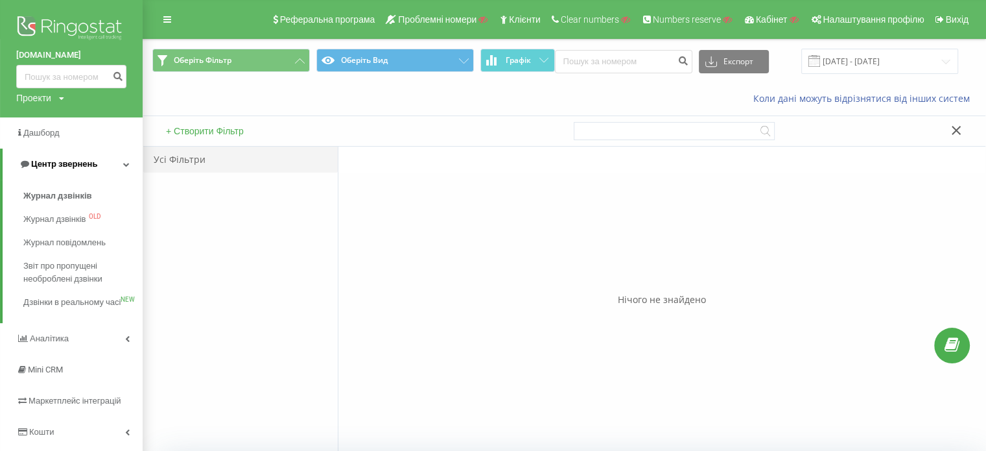
click at [70, 166] on span "Центр звернень" at bounding box center [64, 164] width 66 height 10
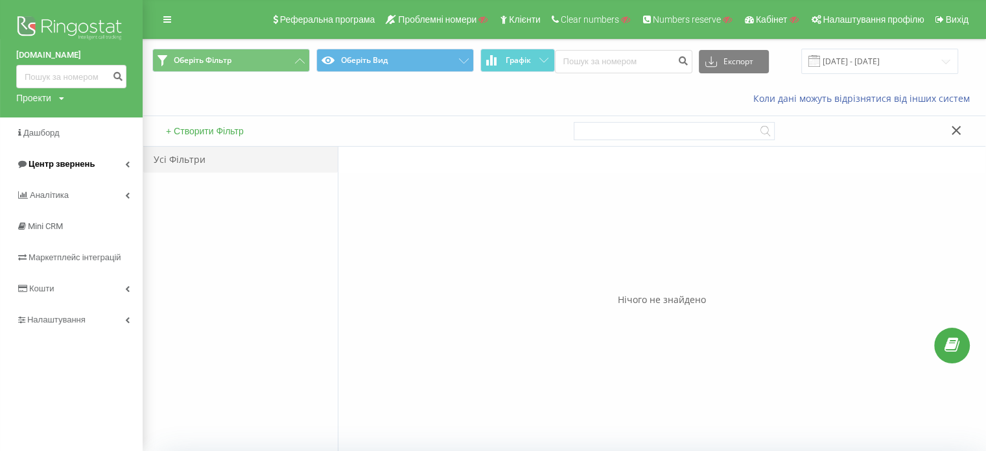
click at [69, 164] on span "Центр звернень" at bounding box center [62, 164] width 66 height 10
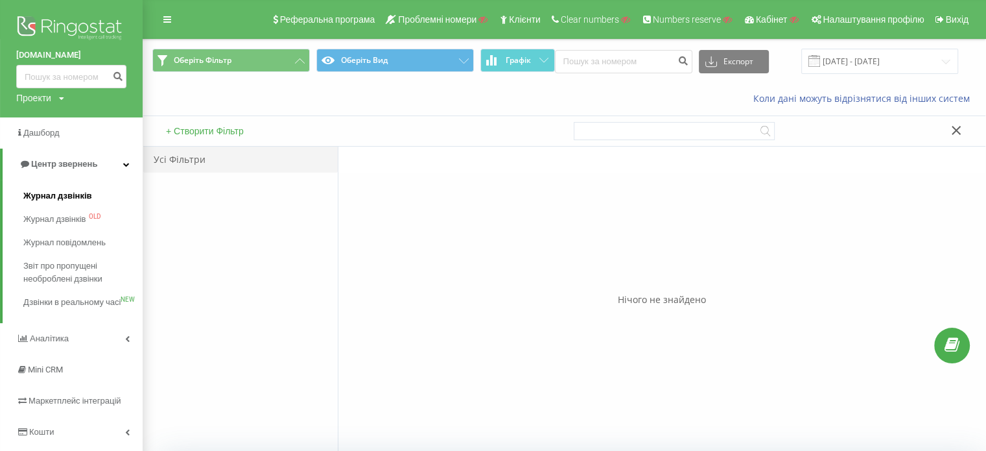
click at [60, 196] on span "Журнал дзвінків" at bounding box center [57, 195] width 69 height 13
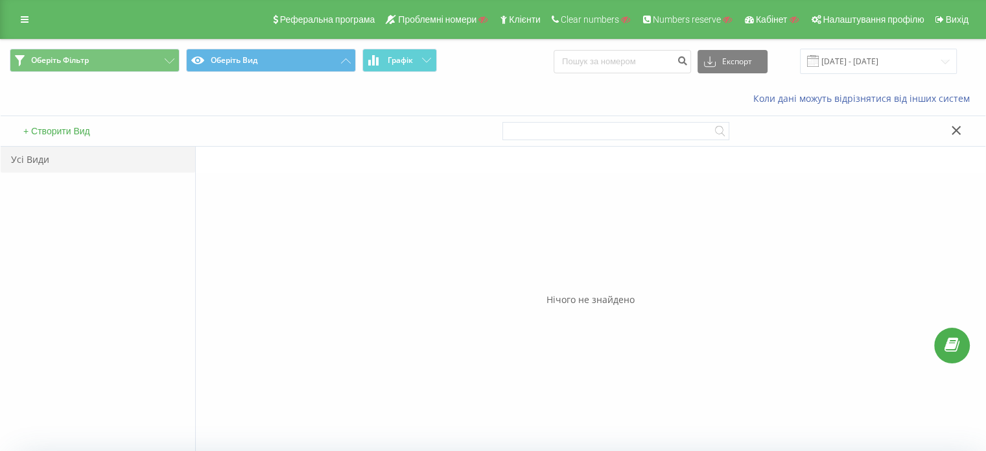
scroll to position [65, 0]
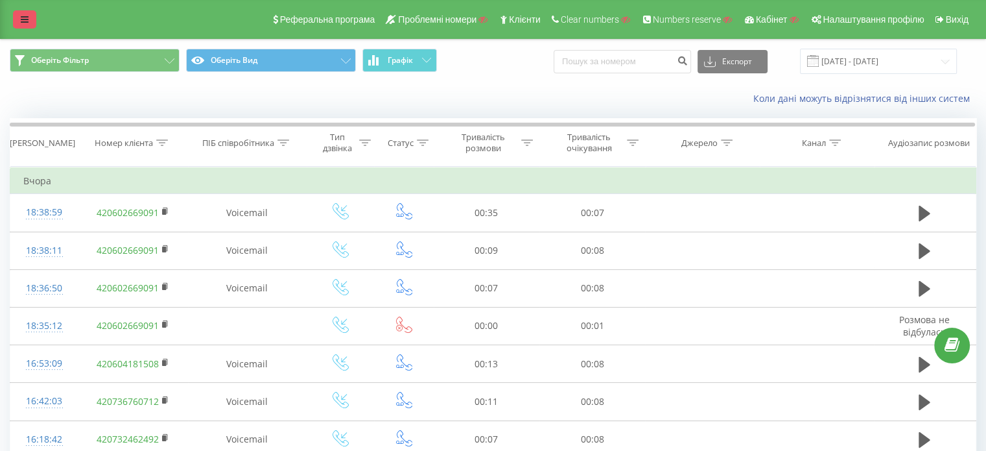
click at [19, 19] on link at bounding box center [24, 19] width 23 height 18
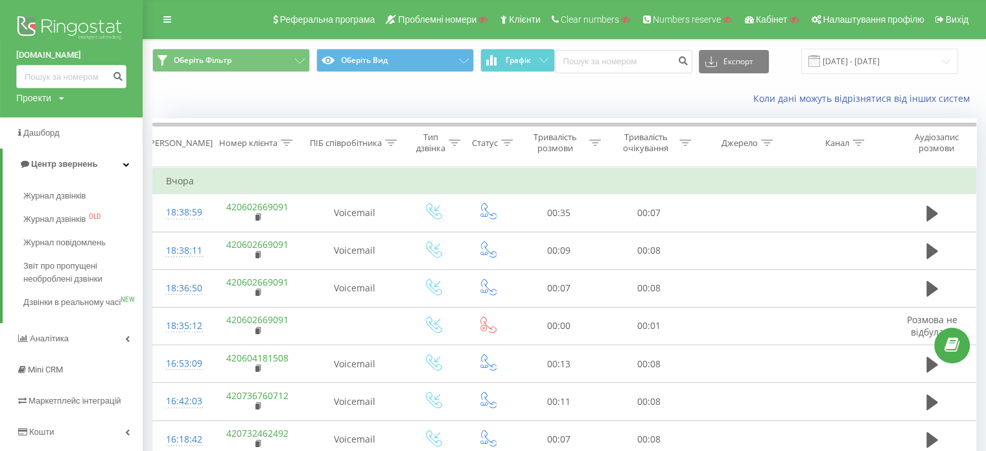
drag, startPoint x: 12, startPoint y: 54, endPoint x: 81, endPoint y: 59, distance: 69.5
click at [81, 59] on div "[DOMAIN_NAME] Проекти Пошук" at bounding box center [71, 58] width 143 height 117
copy link "[DOMAIN_NAME]"
click at [51, 98] on div "Проекти" at bounding box center [33, 97] width 35 height 13
drag, startPoint x: 50, startPoint y: 105, endPoint x: 48, endPoint y: 113, distance: 8.7
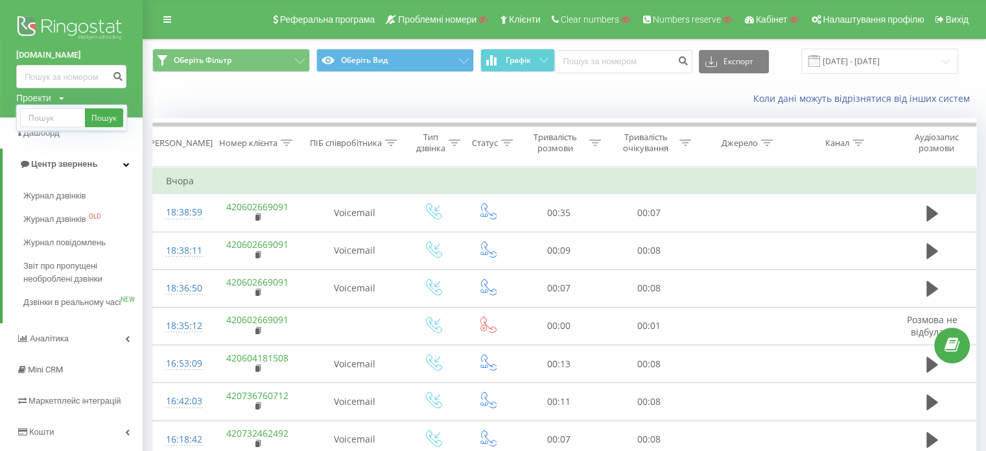
click at [49, 105] on div "Пошук" at bounding box center [71, 117] width 111 height 27
click at [47, 113] on input "text" at bounding box center [52, 117] width 65 height 19
paste input "[DOMAIN_NAME]"
type input "[DOMAIN_NAME]"
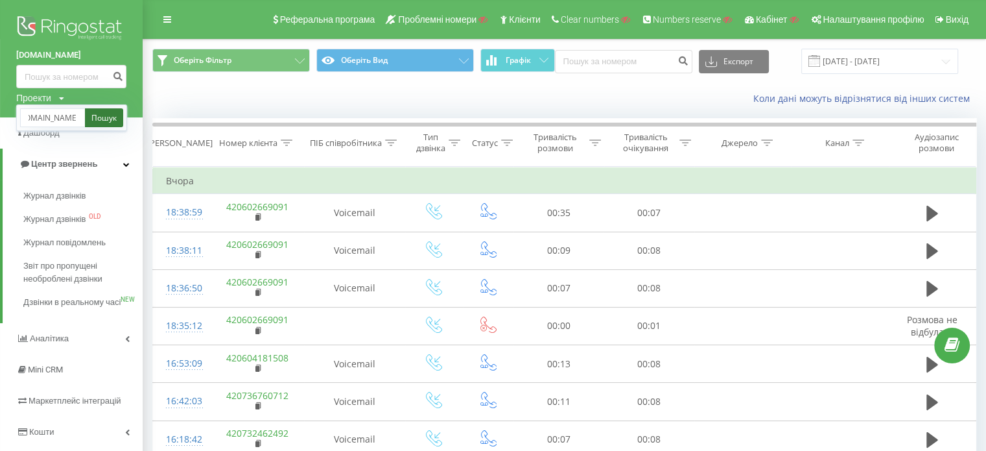
click at [117, 125] on link "Пошук" at bounding box center [104, 117] width 38 height 19
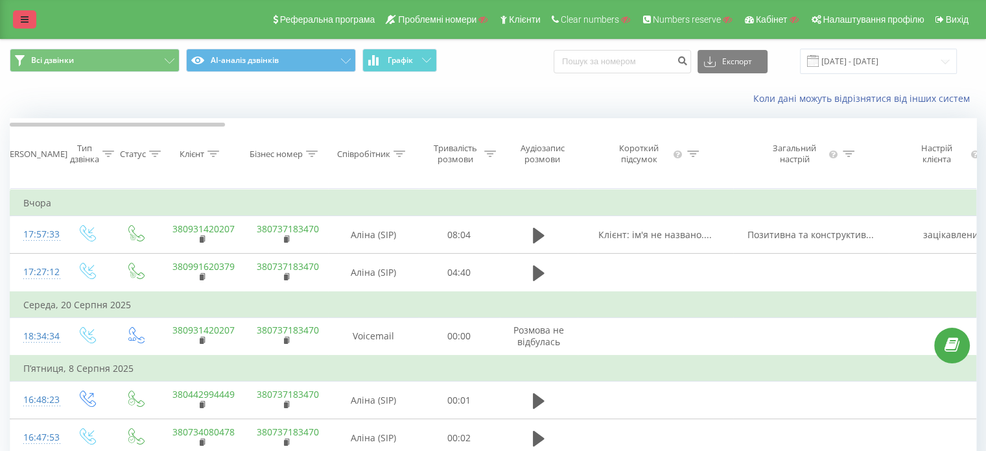
click at [21, 10] on link at bounding box center [24, 19] width 23 height 18
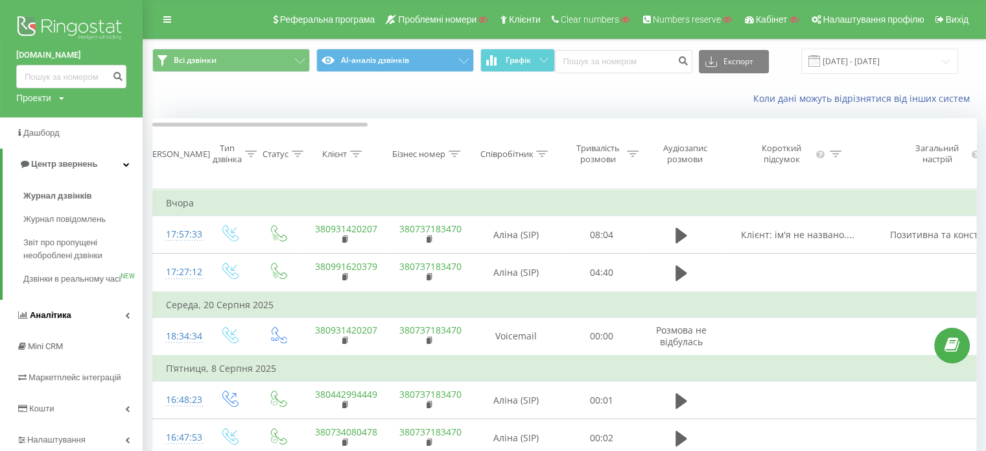
click at [61, 320] on span "Аналiтика" at bounding box center [51, 315] width 42 height 10
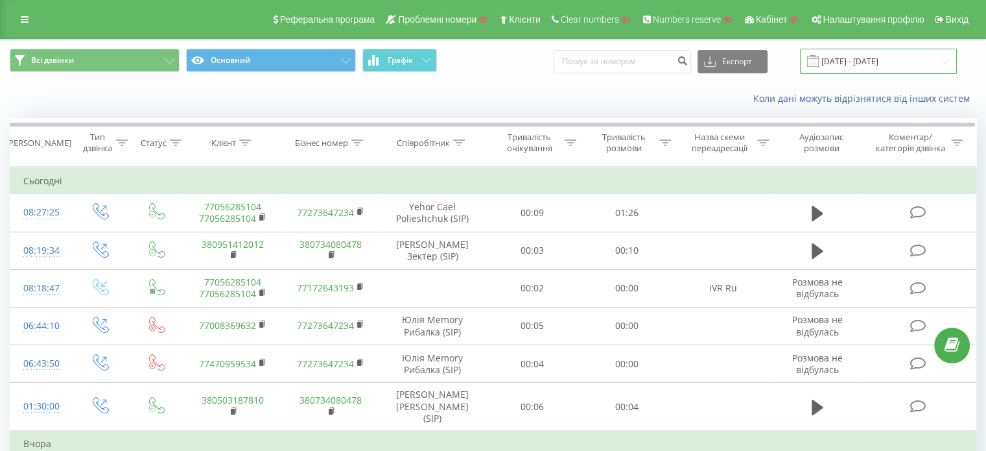
click at [872, 69] on input "[DATE] - [DATE]" at bounding box center [878, 61] width 157 height 25
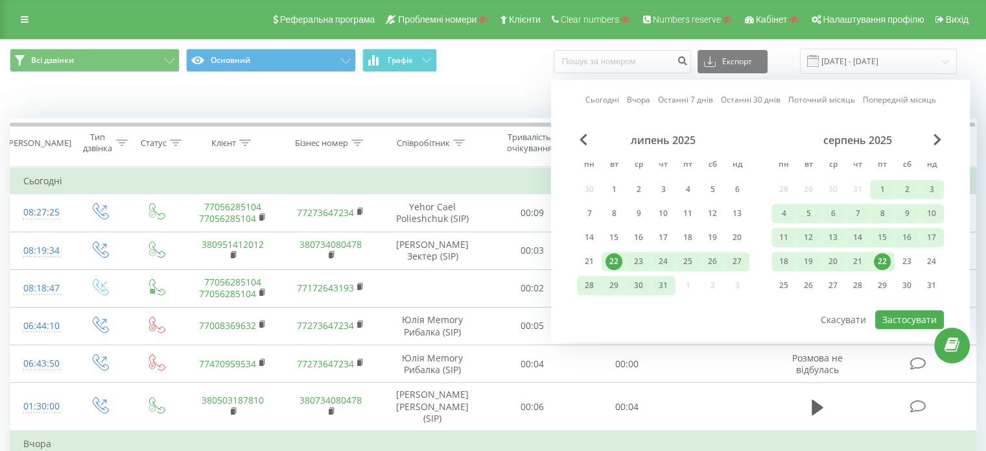
click at [486, 72] on div "Всі дзвінки Основний Графік Експорт .csv .xls .xlsx 22.07.2025 - 22.08.2025 Сьо…" at bounding box center [493, 61] width 967 height 25
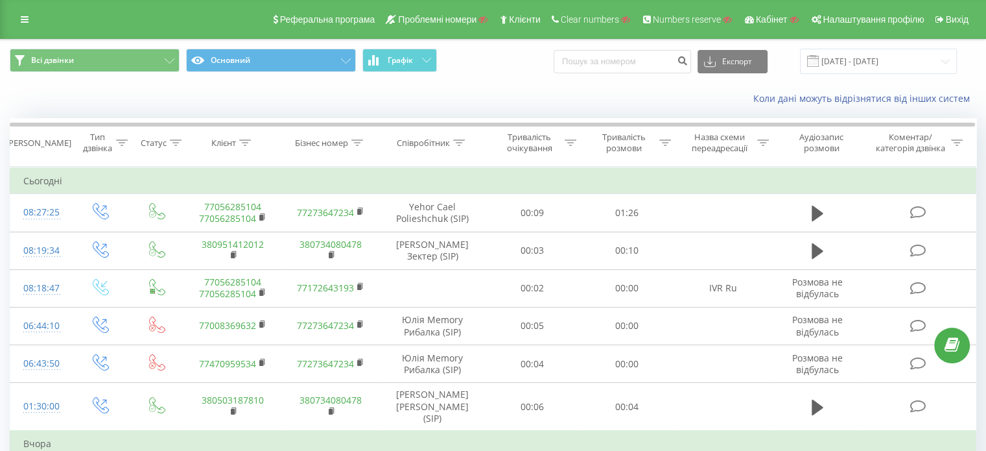
click at [18, 7] on div "Реферальна програма Проблемні номери Клієнти Clear numbers Numbers reserve Кабі…" at bounding box center [493, 19] width 986 height 39
click at [25, 14] on link at bounding box center [24, 19] width 23 height 18
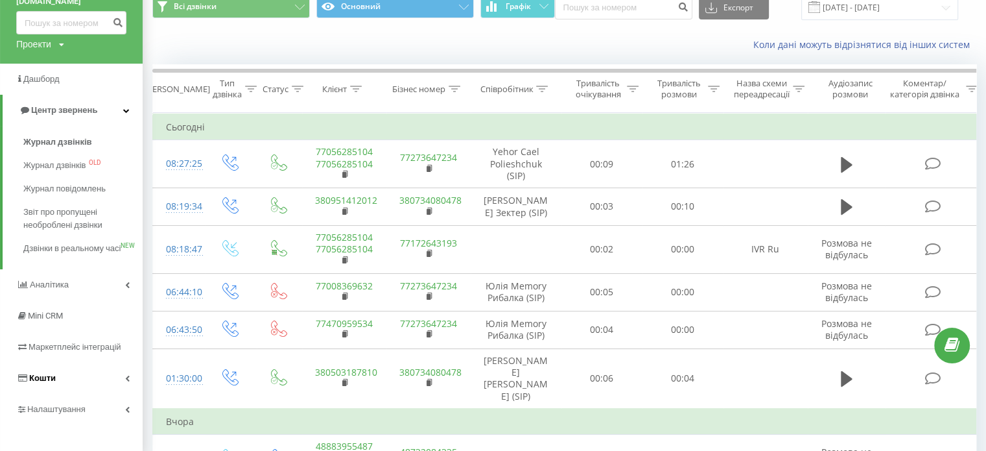
scroll to position [130, 0]
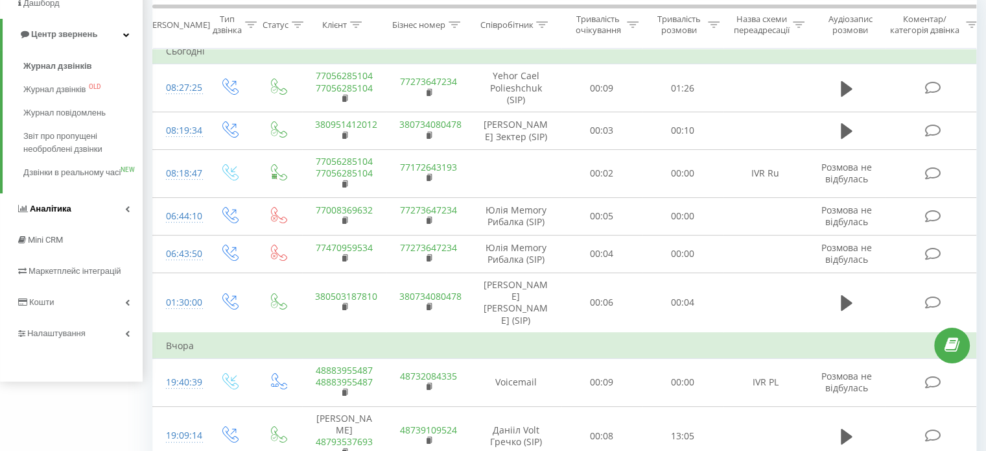
click at [54, 212] on link "Аналiтика" at bounding box center [71, 208] width 143 height 31
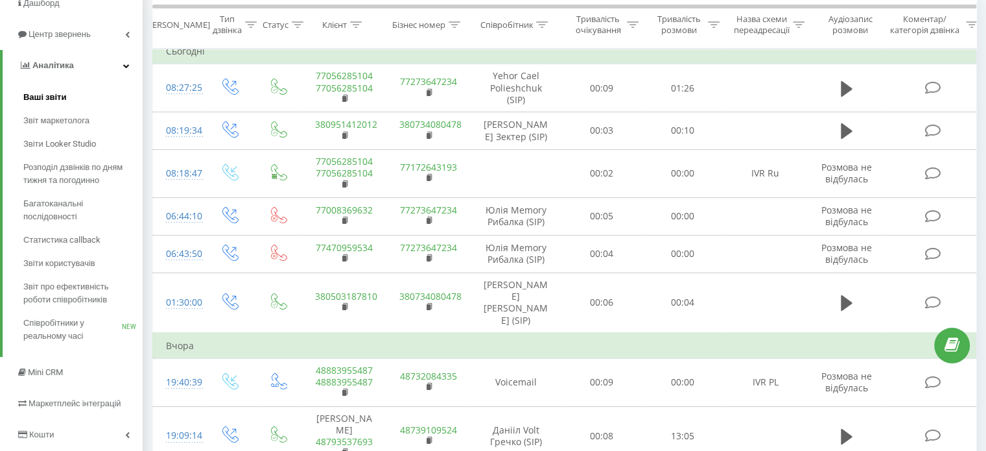
click at [51, 93] on span "Ваші звіти" at bounding box center [44, 97] width 43 height 13
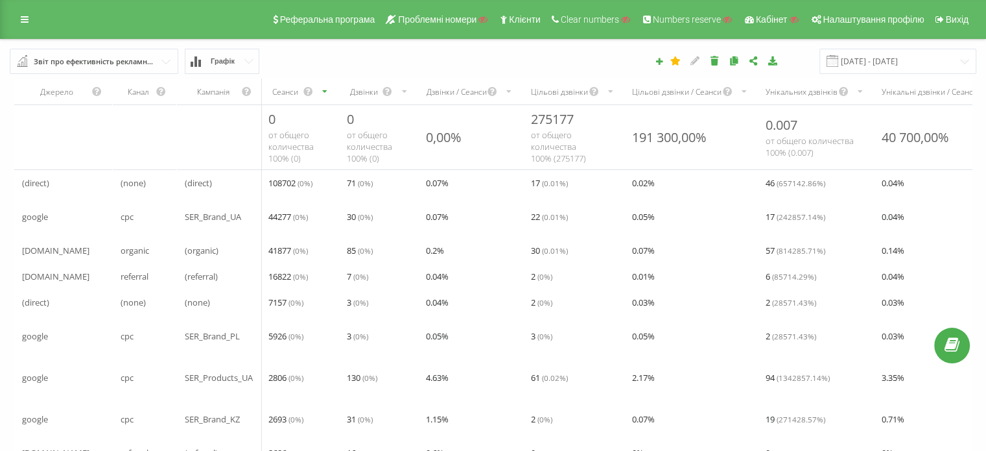
scroll to position [65, 0]
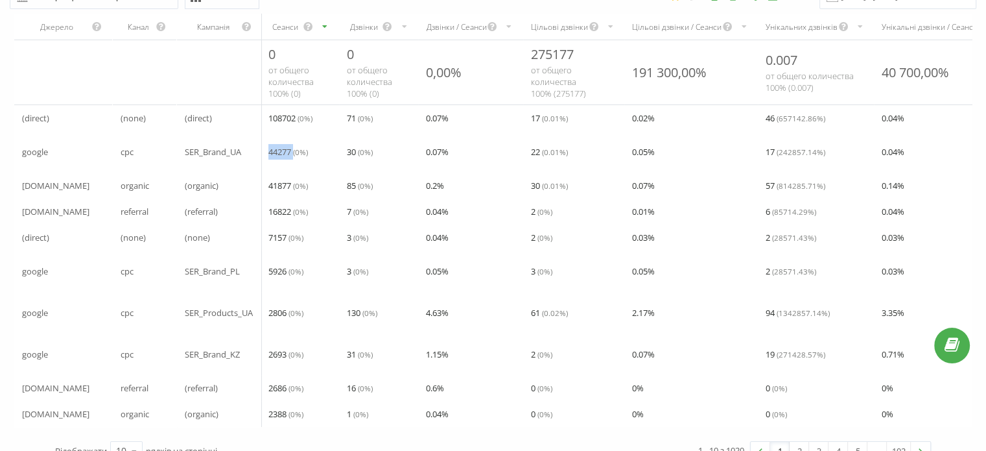
drag, startPoint x: 262, startPoint y: 147, endPoint x: 296, endPoint y: 150, distance: 34.5
click at [296, 150] on div "44277 ( 0 %)" at bounding box center [300, 152] width 78 height 26
click at [281, 163] on div "44277 ( 0 %)" at bounding box center [300, 152] width 78 height 26
drag, startPoint x: 340, startPoint y: 152, endPoint x: 360, endPoint y: 156, distance: 20.6
click at [360, 156] on div "30 ( 0 %)" at bounding box center [379, 152] width 80 height 26
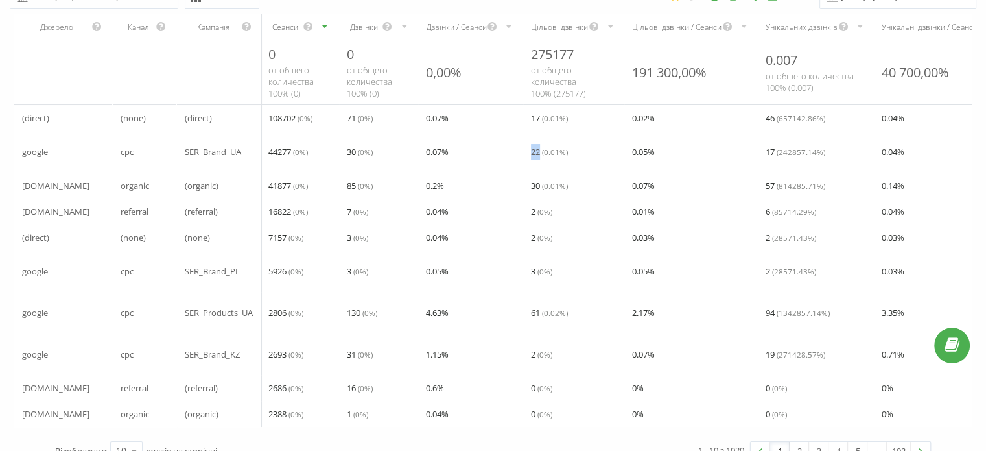
drag, startPoint x: 527, startPoint y: 150, endPoint x: 541, endPoint y: 152, distance: 15.0
click at [541, 152] on div "22 ( 0.01 %)" at bounding box center [573, 152] width 101 height 26
click at [196, 156] on span "SER_Brand_UA" at bounding box center [213, 152] width 56 height 16
drag, startPoint x: 179, startPoint y: 149, endPoint x: 241, endPoint y: 149, distance: 62.3
click at [241, 149] on div "SER_Brand_UA" at bounding box center [219, 152] width 85 height 26
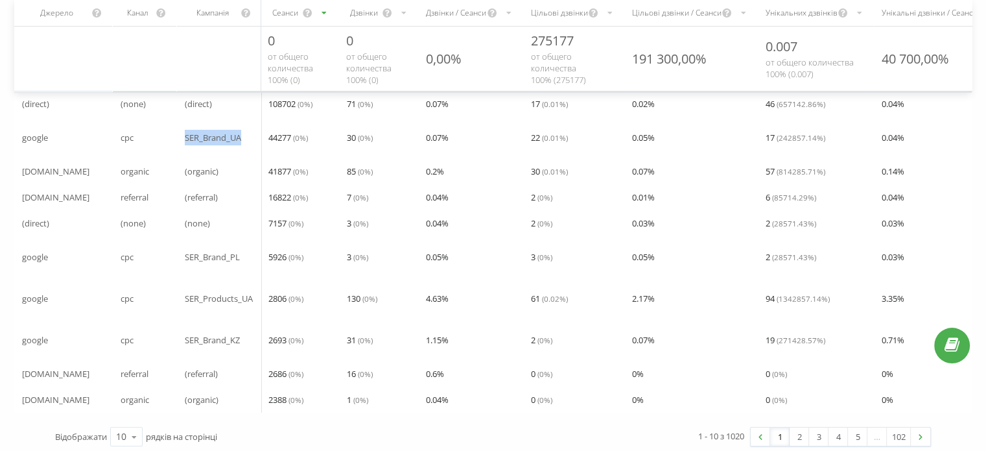
scroll to position [93, 0]
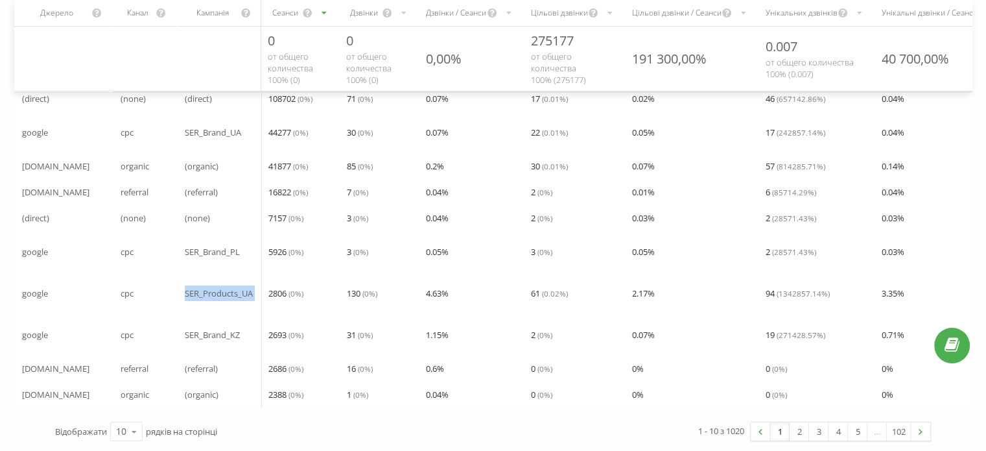
drag, startPoint x: 182, startPoint y: 280, endPoint x: 262, endPoint y: 282, distance: 80.4
click at [262, 282] on tr "google cpc SER_Products_UA 2806 ( 0 %) 130 ( 0 %) 4.63 % 61 ( 0.02 %) 2.17 % 94…" at bounding box center [743, 293] width 1459 height 42
click at [287, 290] on span "2806 ( 0 %)" at bounding box center [285, 293] width 35 height 16
drag, startPoint x: 264, startPoint y: 277, endPoint x: 289, endPoint y: 281, distance: 25.7
click at [289, 281] on div "2806 ( 0 %)" at bounding box center [300, 293] width 78 height 26
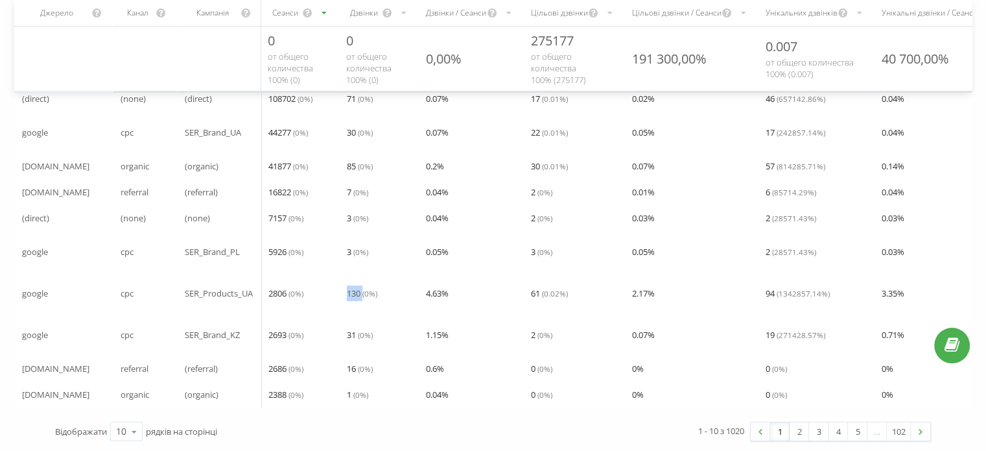
drag, startPoint x: 349, startPoint y: 281, endPoint x: 364, endPoint y: 285, distance: 15.3
click at [364, 285] on span "130 ( 0 %)" at bounding box center [362, 293] width 30 height 16
drag, startPoint x: 521, startPoint y: 279, endPoint x: 543, endPoint y: 283, distance: 22.3
click at [543, 283] on tr "google cpc SER_Products_UA 2806 ( 0 %) 130 ( 0 %) 4.63 % 61 ( 0.02 %) 2.17 % 94…" at bounding box center [743, 293] width 1459 height 42
click at [153, 134] on div "cpc" at bounding box center [145, 132] width 64 height 26
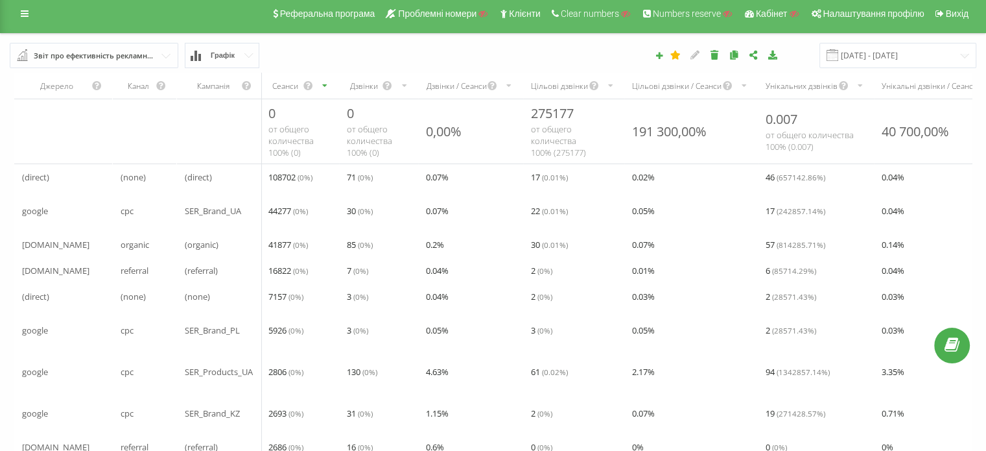
scroll to position [0, 0]
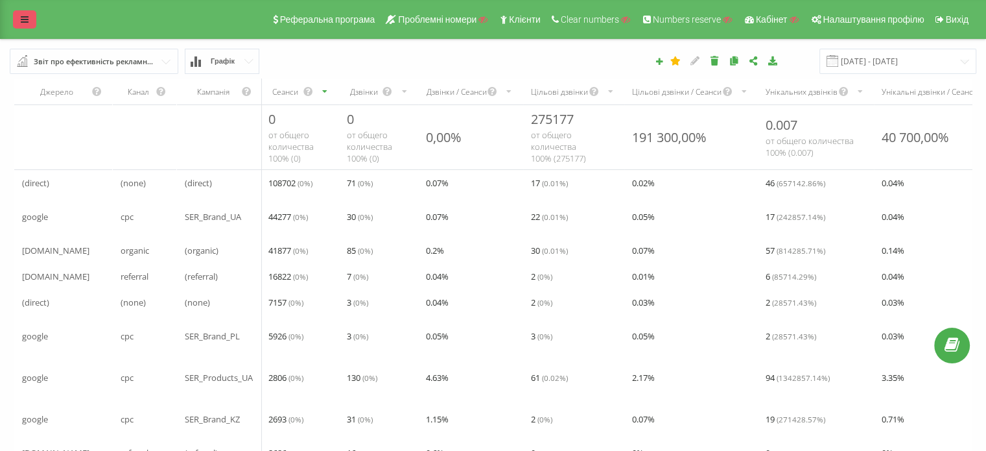
click at [27, 16] on icon at bounding box center [25, 19] width 8 height 9
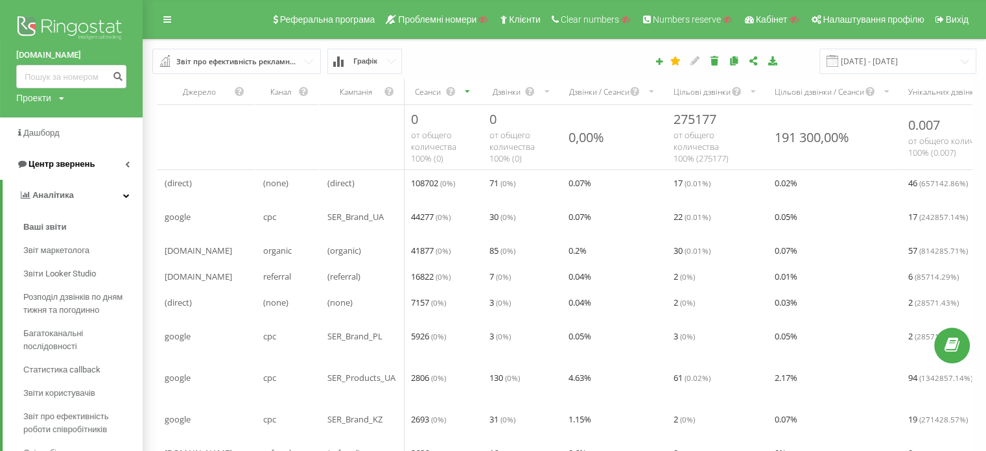
click at [62, 164] on span "Центр звернень" at bounding box center [62, 164] width 66 height 10
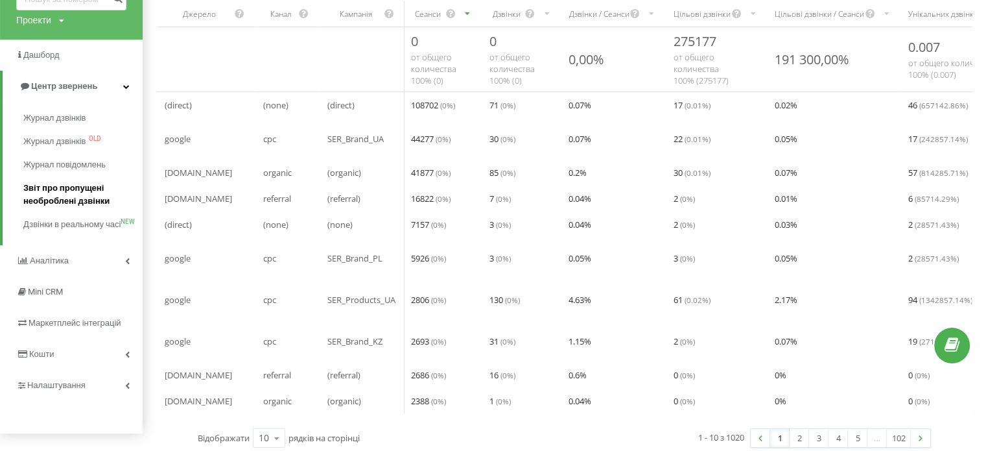
scroll to position [93, 0]
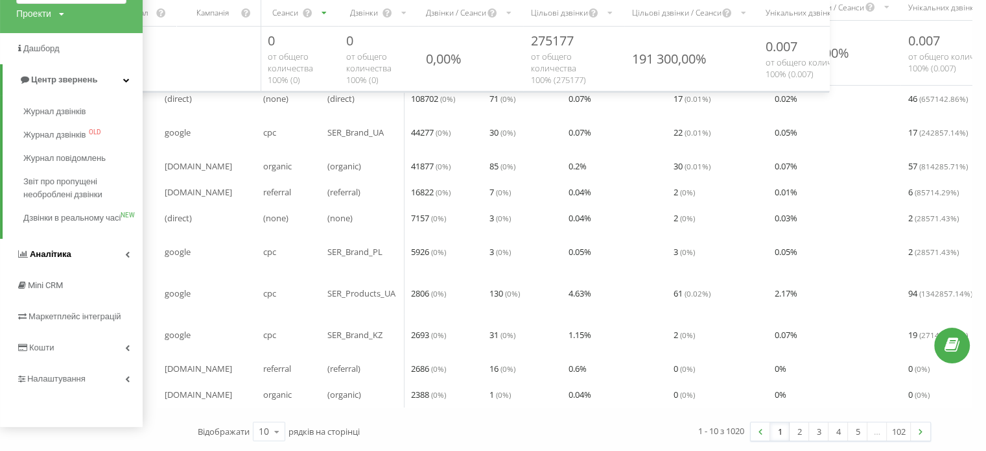
click at [56, 255] on span "Аналiтика" at bounding box center [51, 254] width 42 height 10
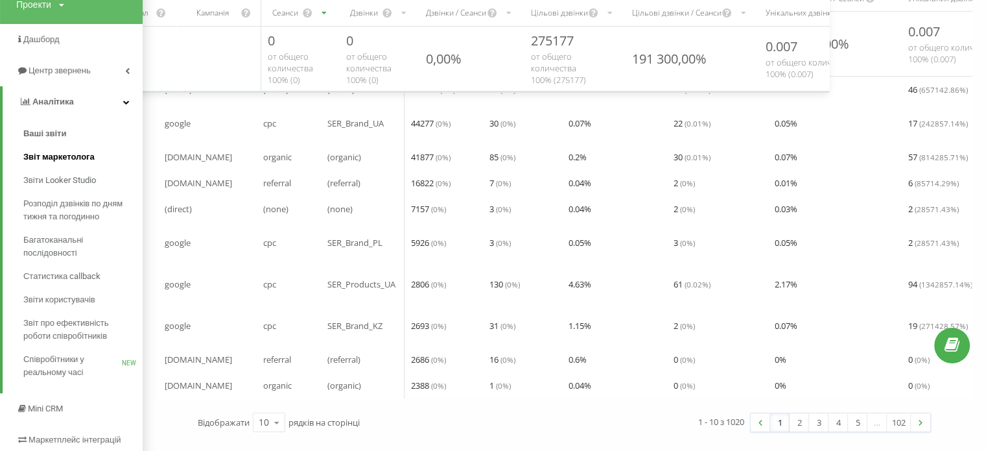
click at [66, 156] on span "Звіт маркетолога" at bounding box center [58, 156] width 71 height 13
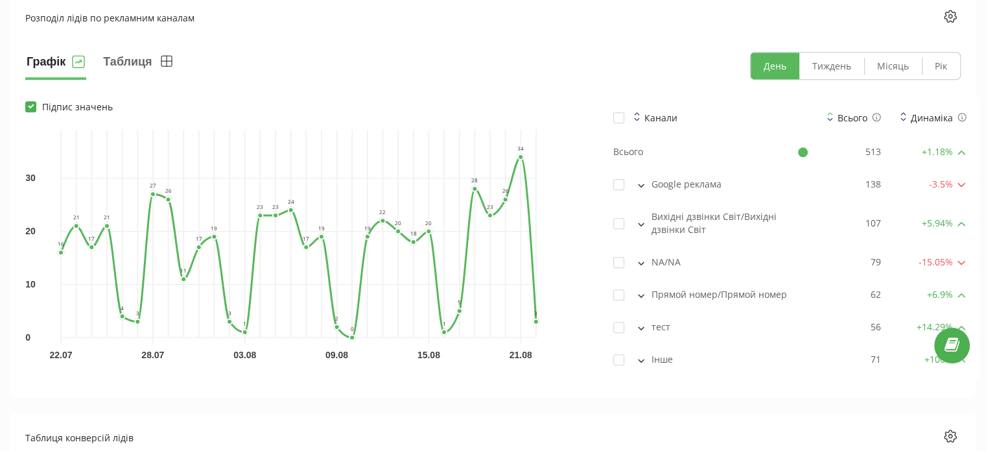
scroll to position [973, 0]
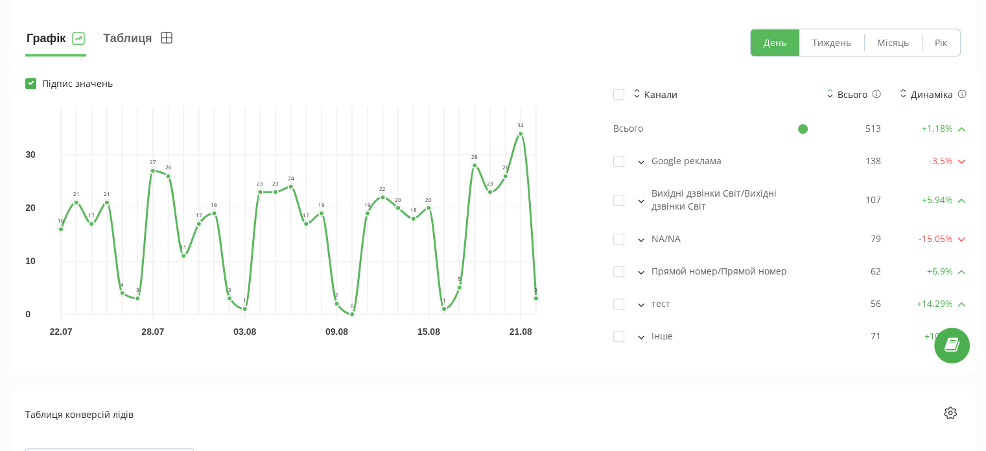
click at [639, 164] on button at bounding box center [641, 161] width 14 height 12
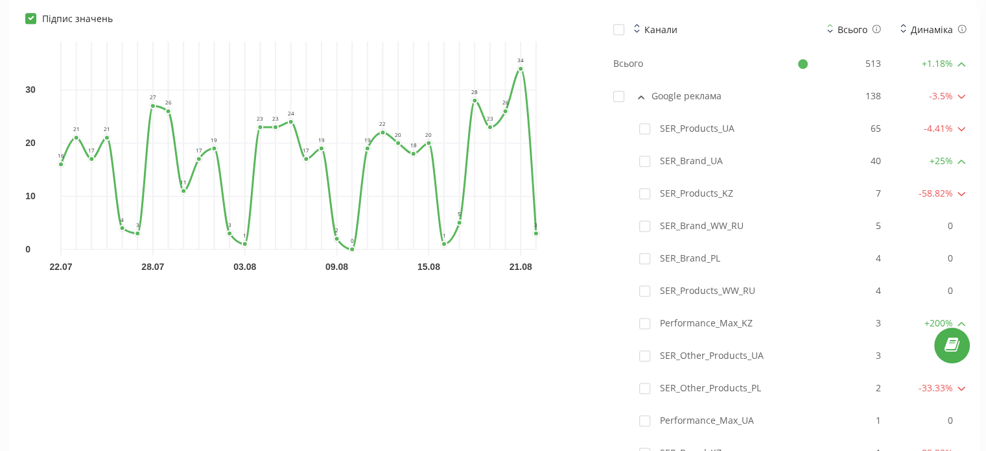
click at [646, 92] on button at bounding box center [641, 96] width 14 height 12
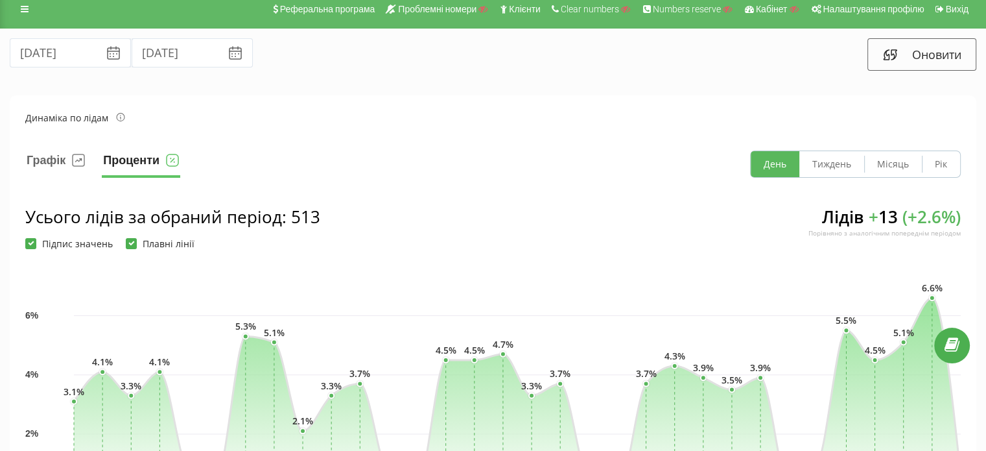
scroll to position [0, 0]
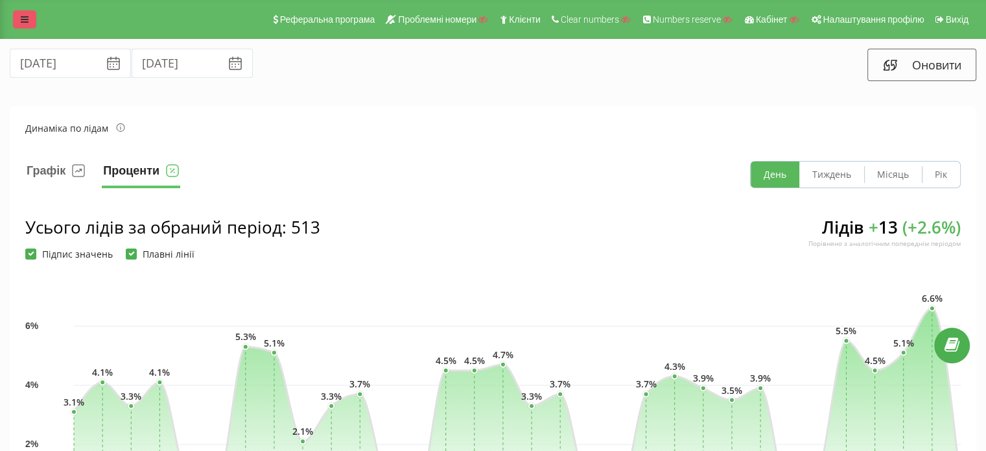
click at [28, 22] on icon at bounding box center [25, 19] width 8 height 9
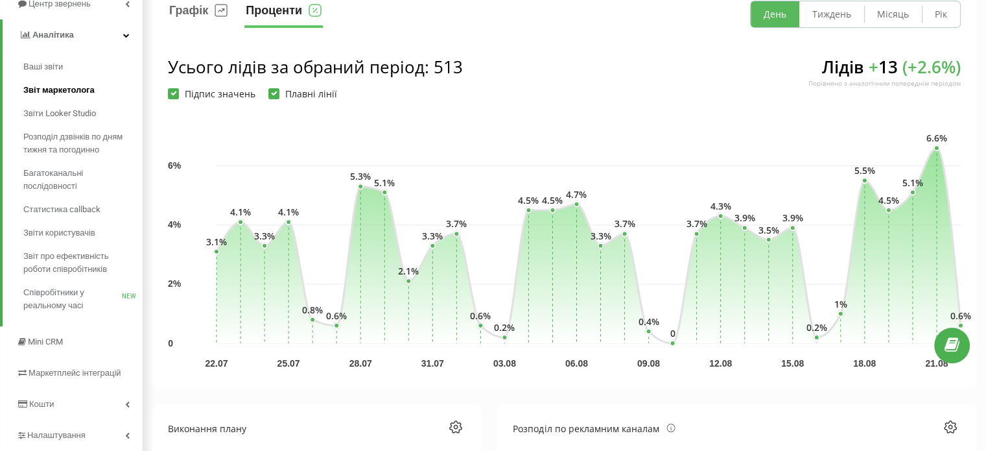
scroll to position [130, 0]
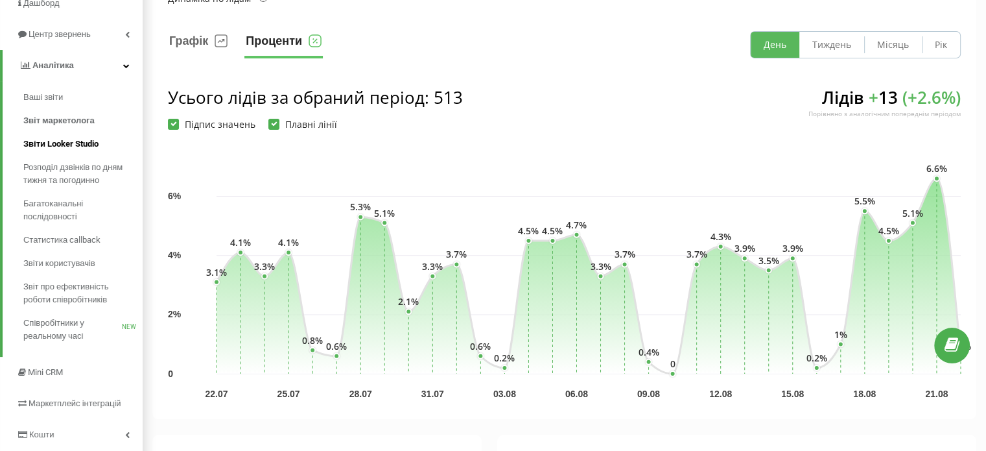
click at [59, 143] on span "Звіти Looker Studio" at bounding box center [60, 143] width 75 height 13
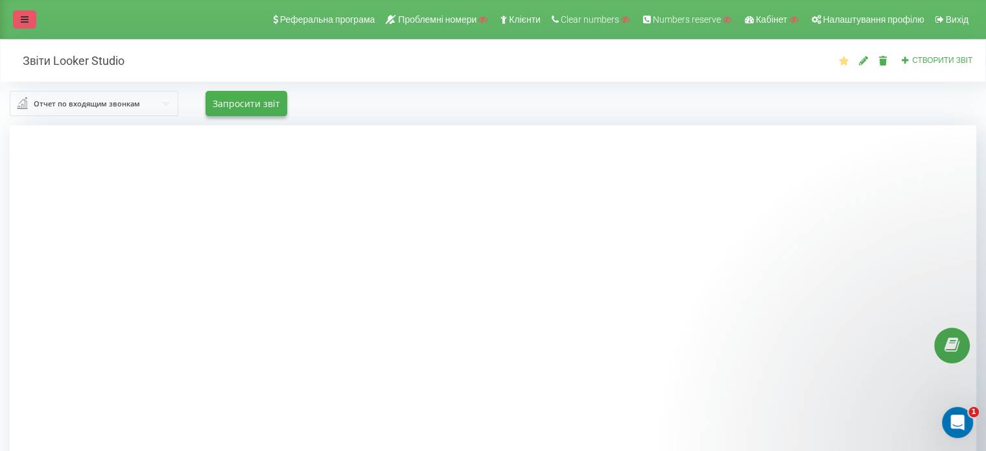
click at [22, 17] on icon at bounding box center [25, 19] width 8 height 9
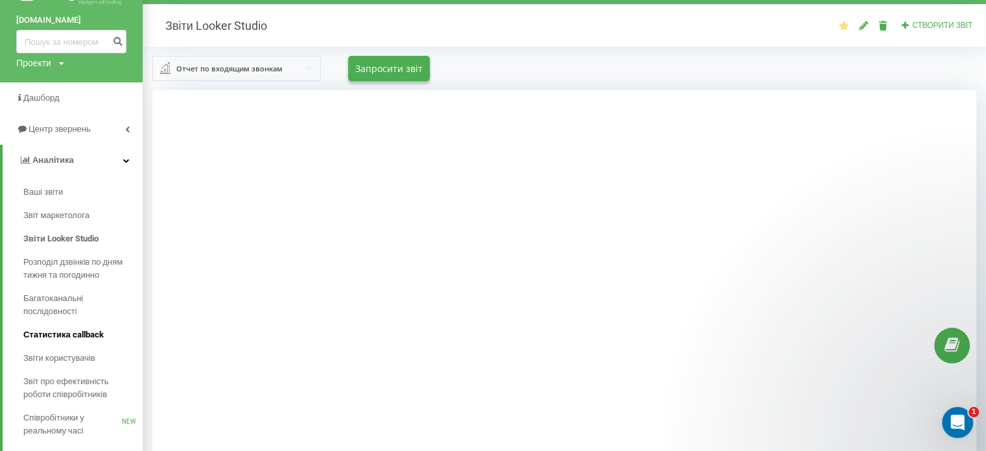
scroll to position [65, 0]
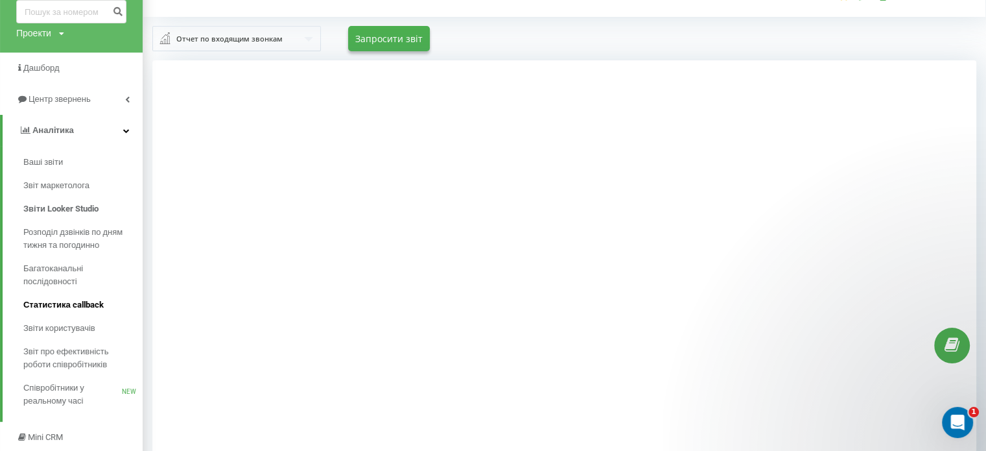
click at [62, 305] on span "Статистика callback" at bounding box center [63, 304] width 80 height 13
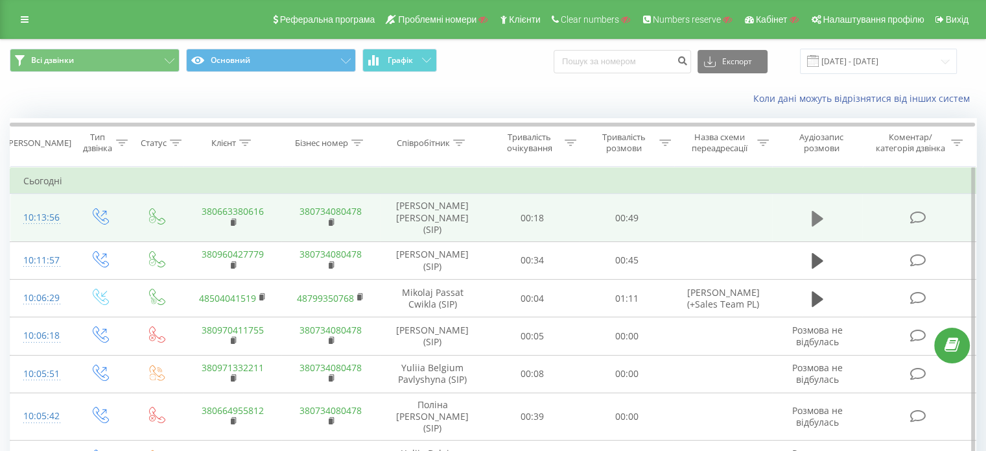
click at [815, 214] on icon at bounding box center [818, 218] width 12 height 16
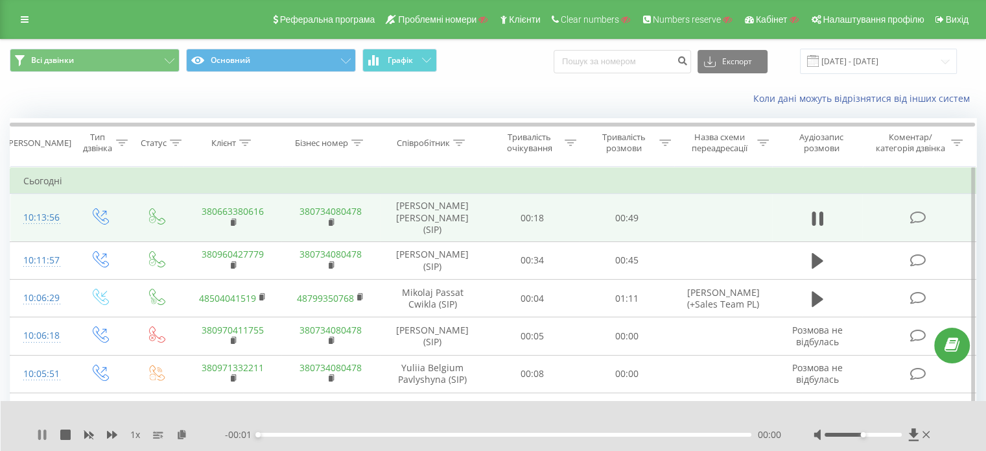
click at [39, 437] on icon at bounding box center [39, 434] width 3 height 10
click at [117, 440] on button at bounding box center [112, 434] width 10 height 10
click at [116, 440] on button at bounding box center [112, 434] width 10 height 10
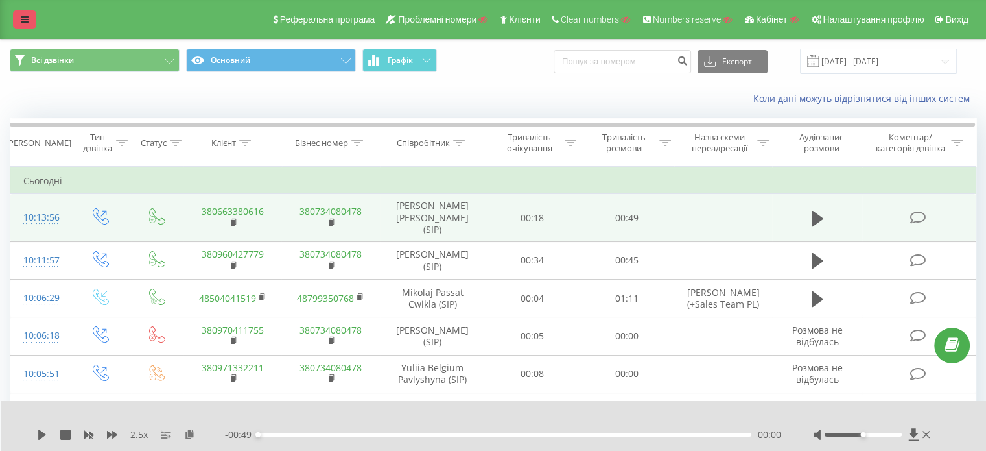
click at [19, 18] on link at bounding box center [24, 19] width 23 height 18
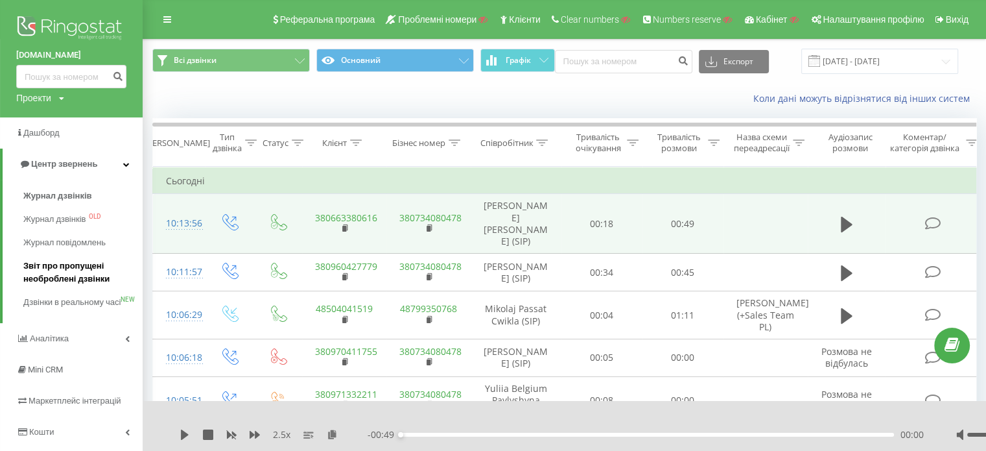
click at [62, 271] on span "Звіт про пропущені необроблені дзвінки" at bounding box center [79, 272] width 113 height 26
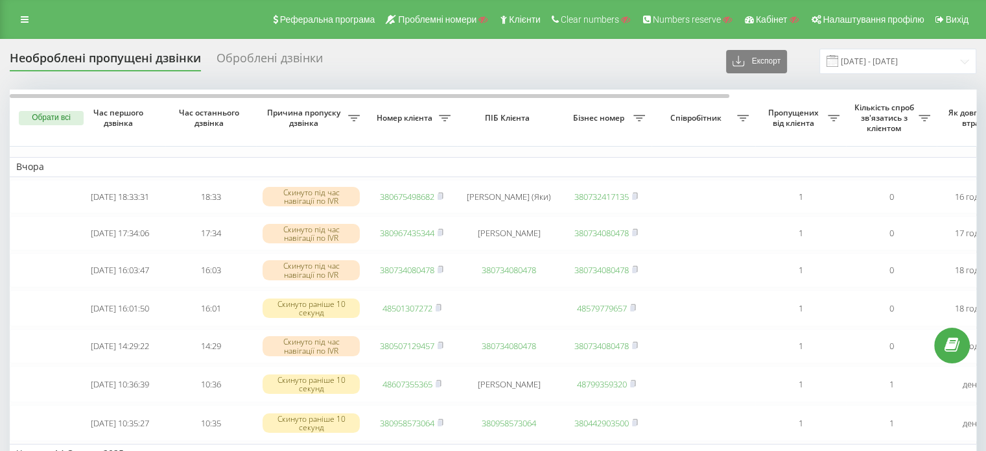
click at [257, 62] on div "Оброблені дзвінки" at bounding box center [270, 61] width 106 height 20
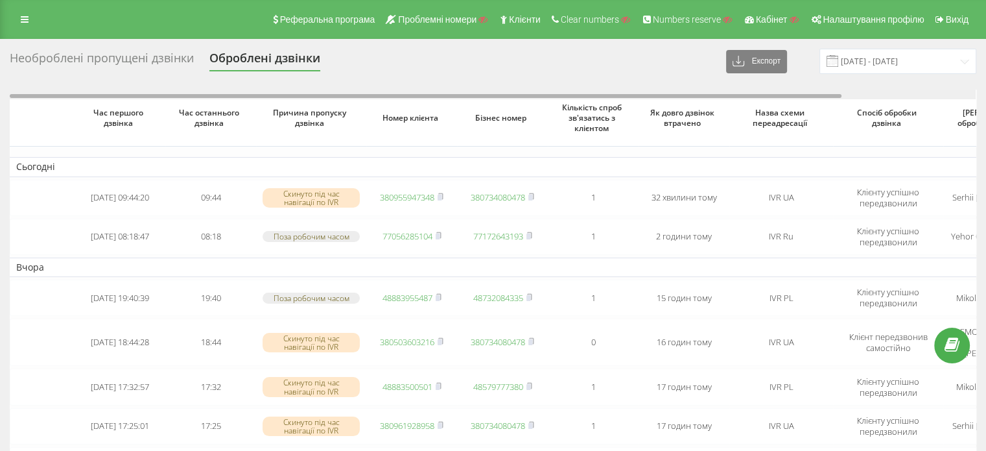
drag, startPoint x: 693, startPoint y: 97, endPoint x: 557, endPoint y: 97, distance: 136.2
click at [557, 98] on div at bounding box center [426, 96] width 832 height 4
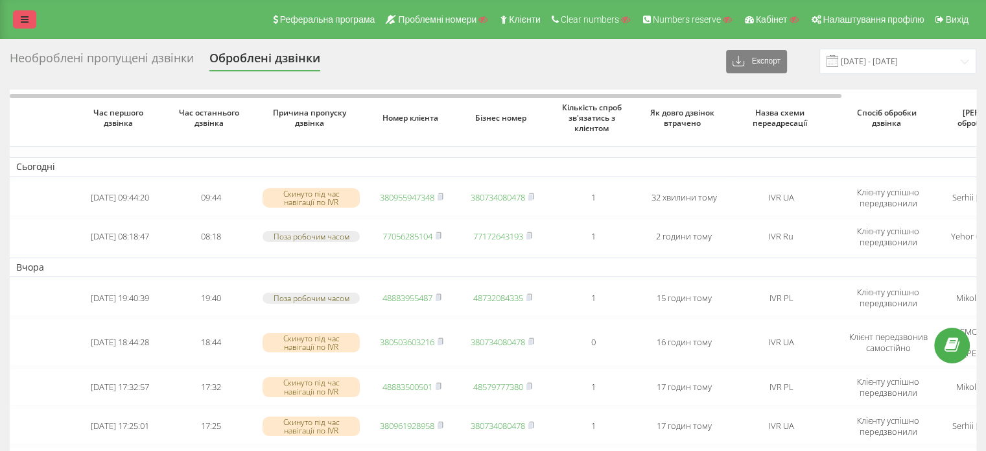
click at [28, 19] on icon at bounding box center [25, 19] width 8 height 9
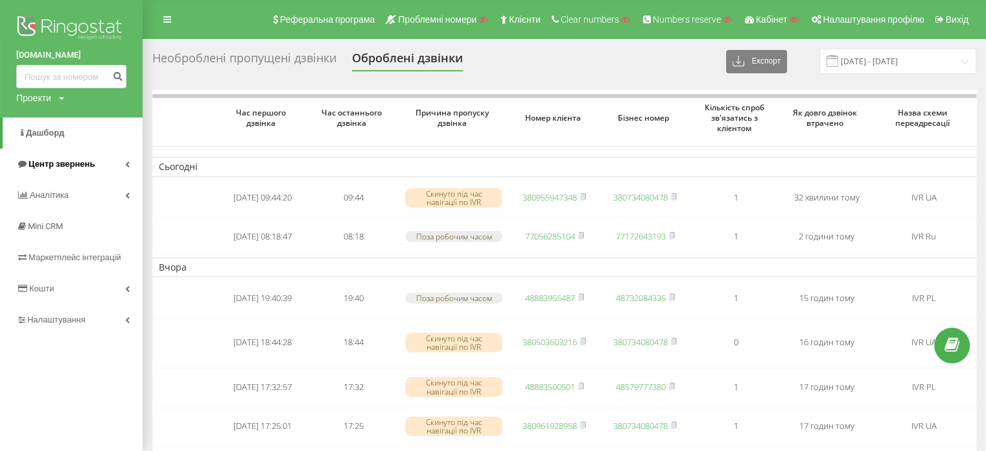
click at [44, 160] on span "Центр звернень" at bounding box center [62, 164] width 66 height 10
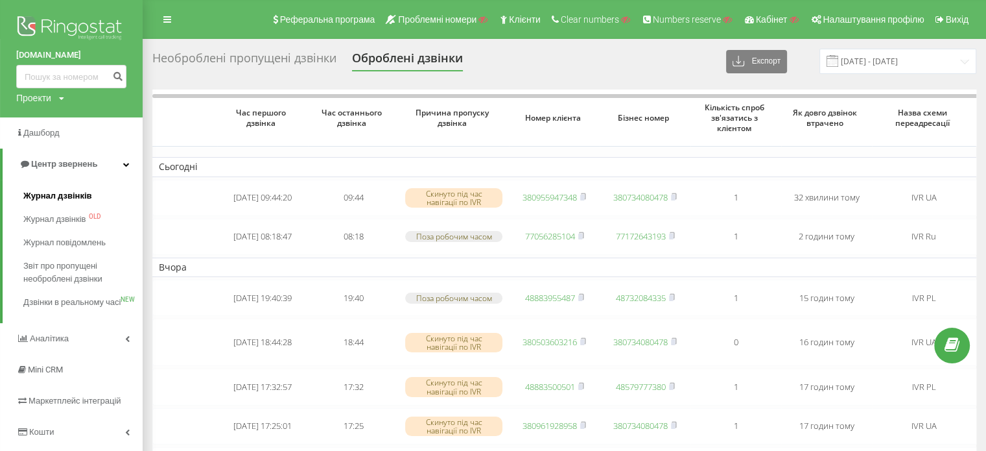
click at [44, 199] on span "Журнал дзвінків" at bounding box center [57, 195] width 69 height 13
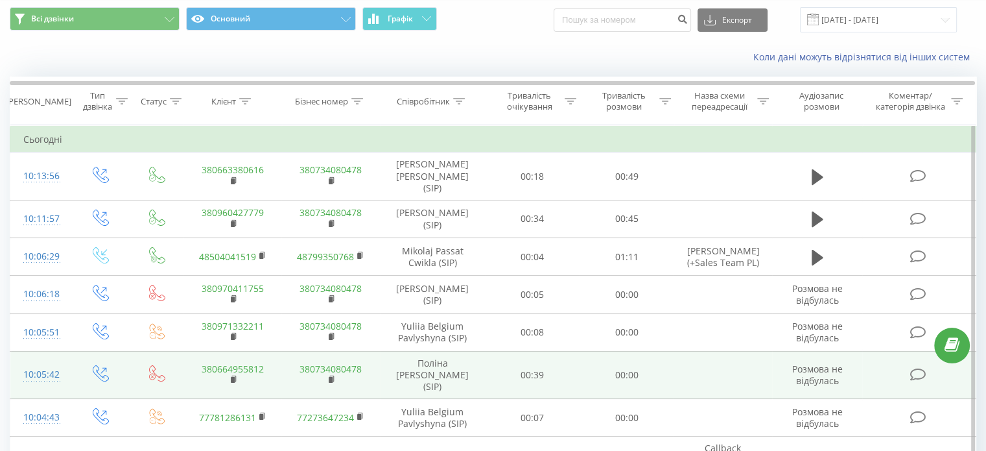
scroll to position [65, 0]
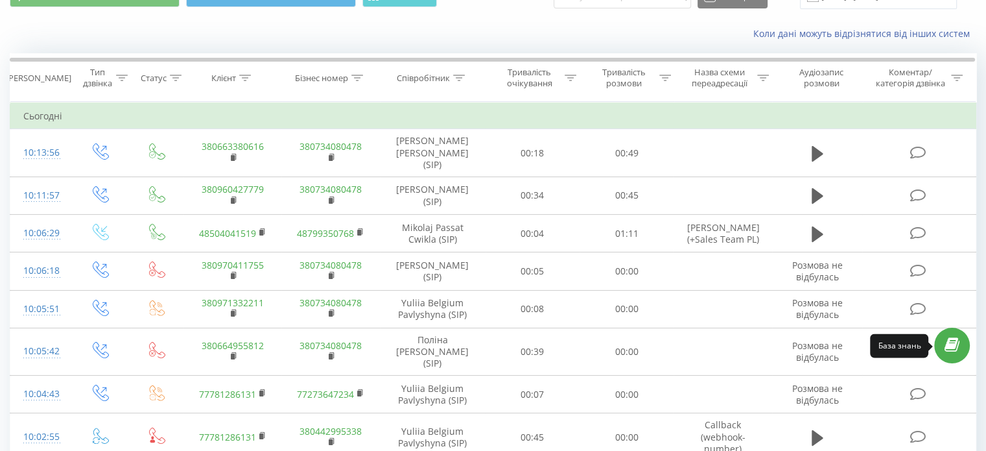
click at [955, 347] on icon at bounding box center [952, 345] width 15 height 12
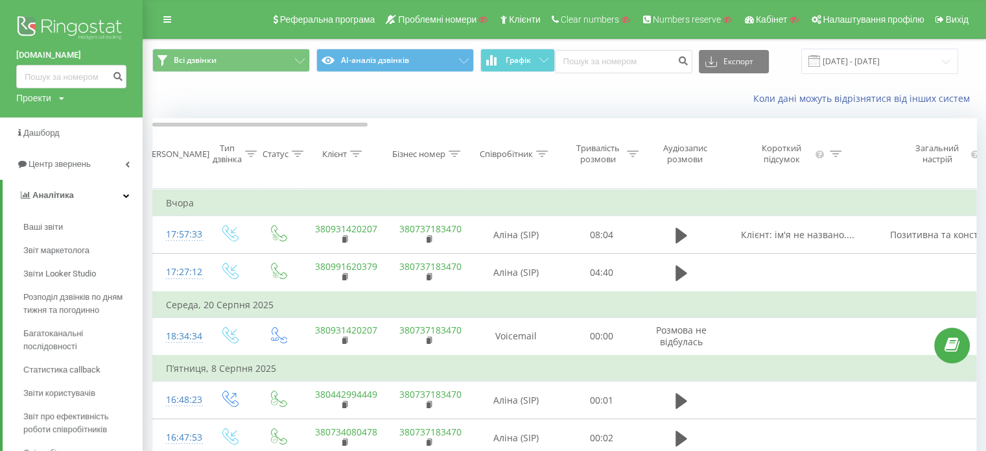
click at [44, 95] on div "Проекти" at bounding box center [33, 97] width 35 height 13
click at [44, 123] on input "text" at bounding box center [52, 117] width 65 height 19
paste input "[DOMAIN_NAME]"
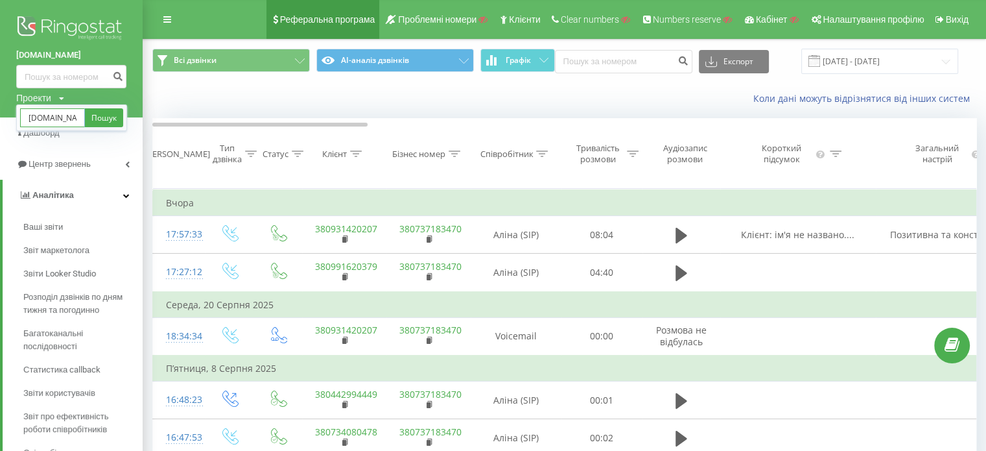
type input "[DOMAIN_NAME]"
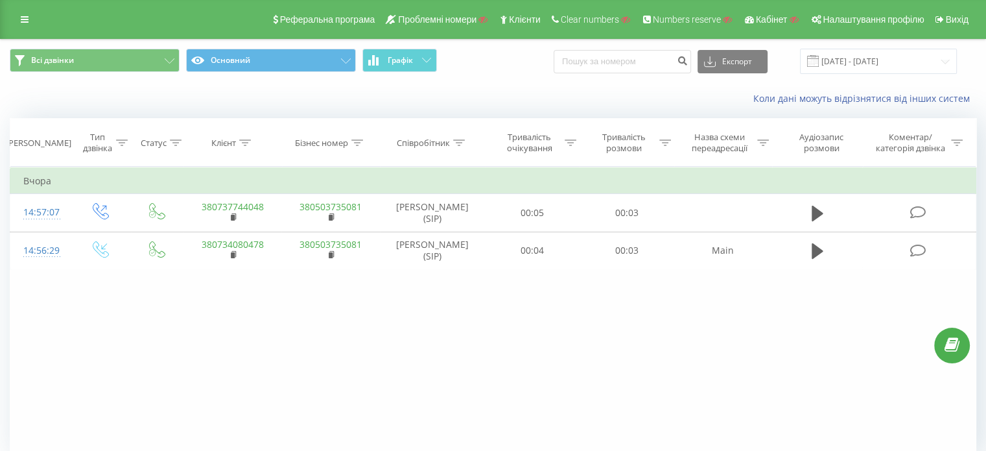
scroll to position [56, 0]
